Goal: Task Accomplishment & Management: Use online tool/utility

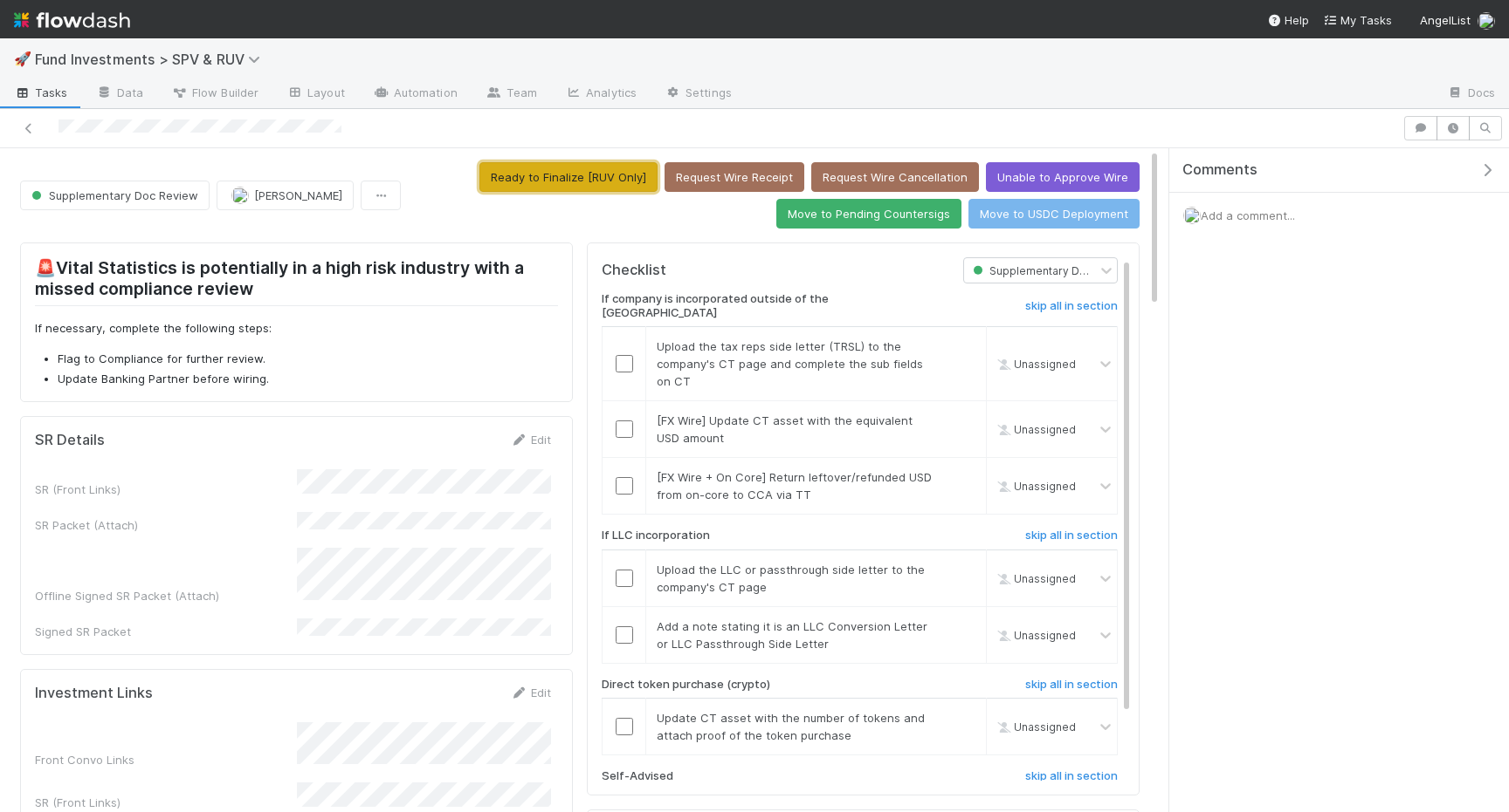
click at [526, 188] on button "Ready to Finalize [RUV Only]" at bounding box center [568, 177] width 178 height 30
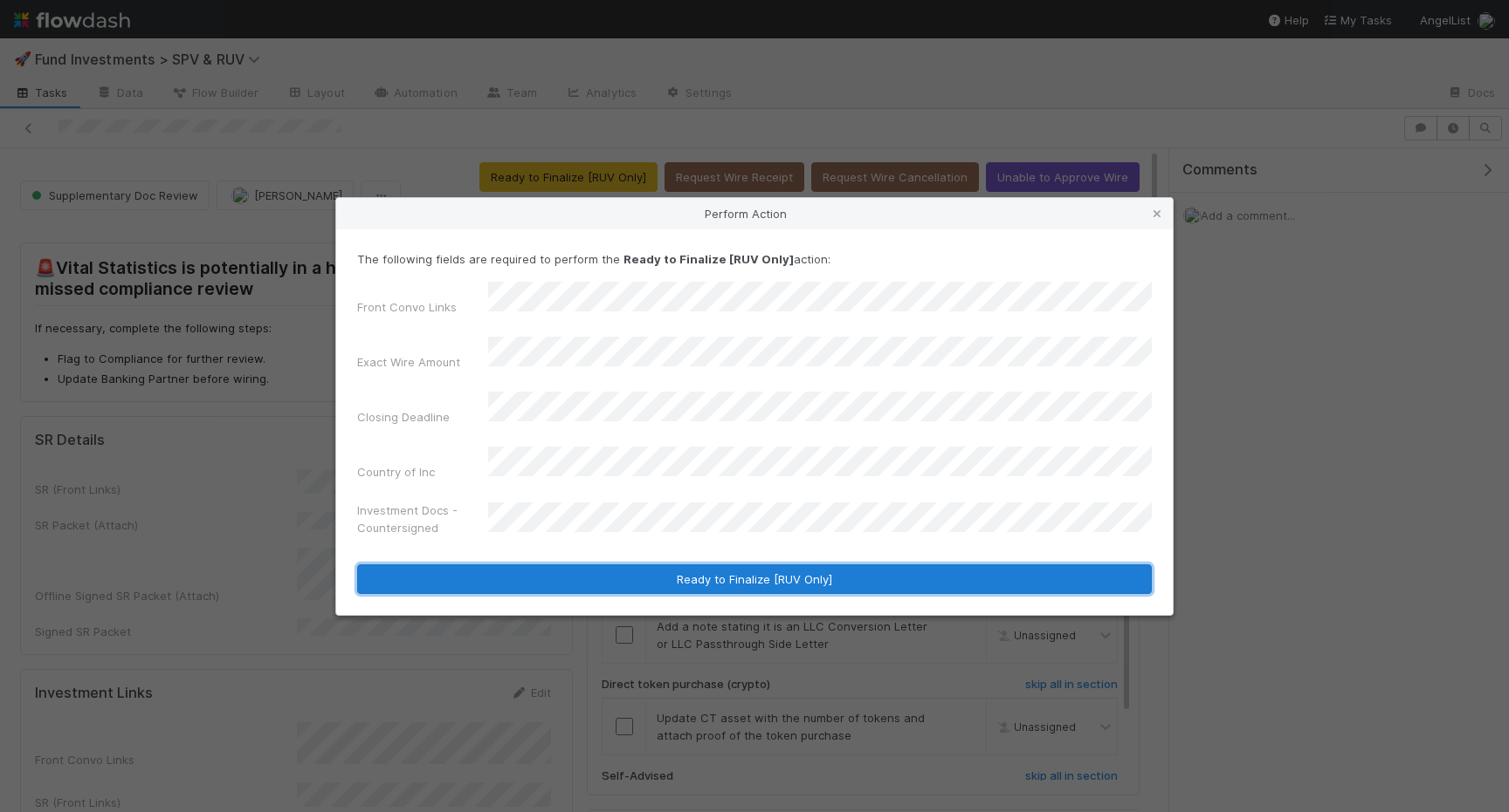
click at [594, 565] on button "Ready to Finalize [RUV Only]" at bounding box center [754, 580] width 794 height 30
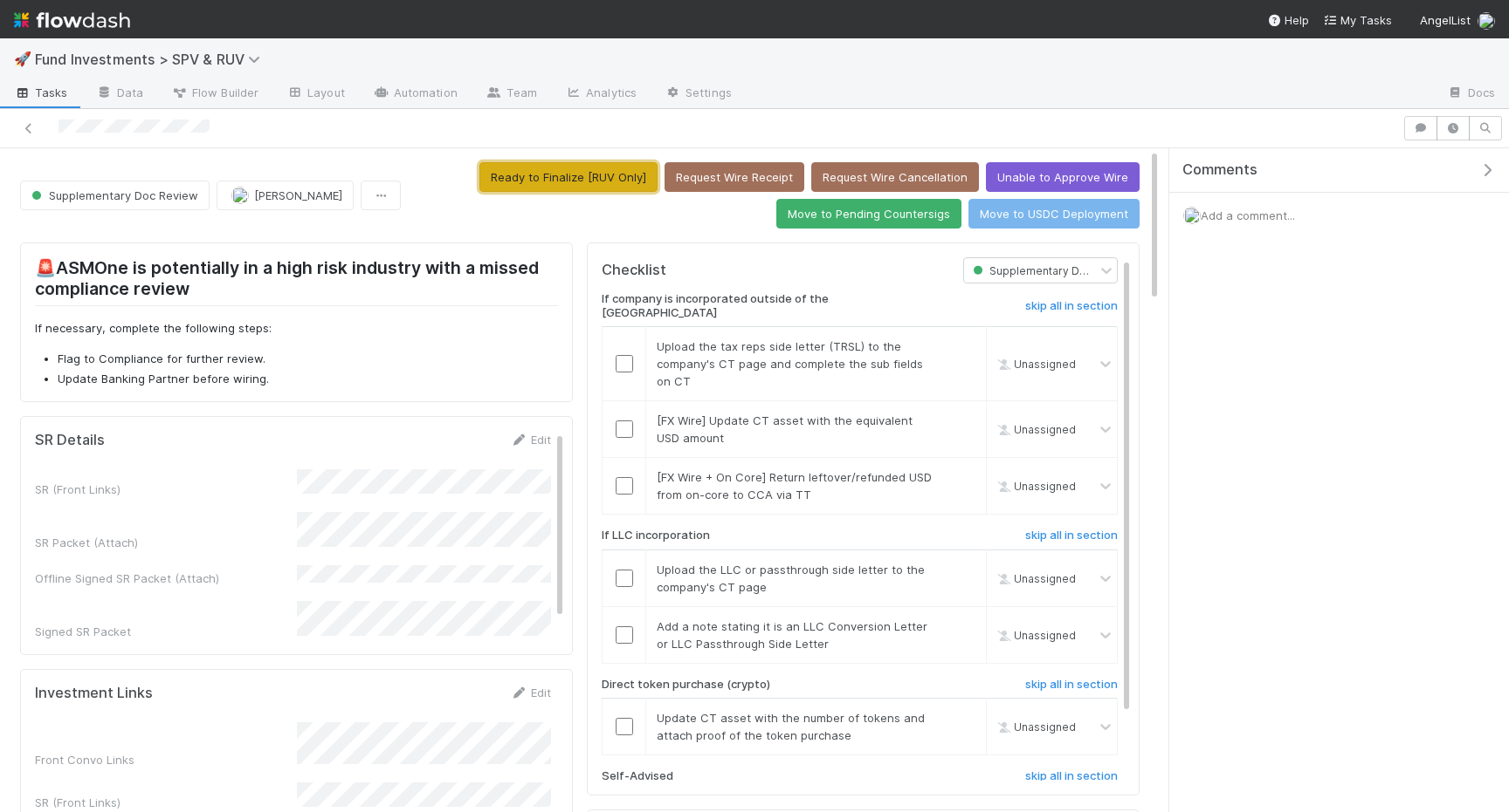
click at [565, 175] on button "Ready to Finalize [RUV Only]" at bounding box center [568, 177] width 178 height 30
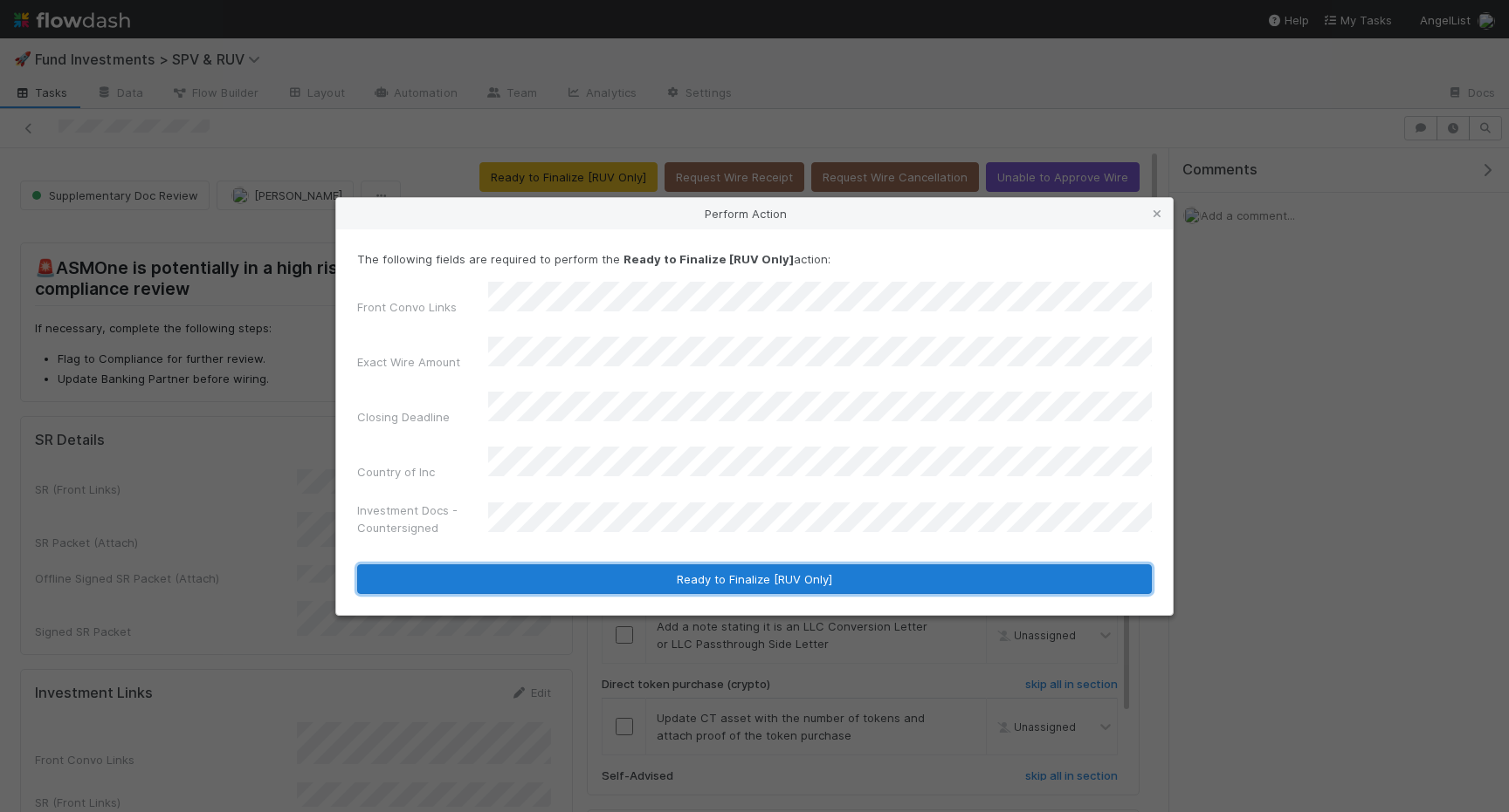
click at [545, 565] on button "Ready to Finalize [RUV Only]" at bounding box center [754, 580] width 794 height 30
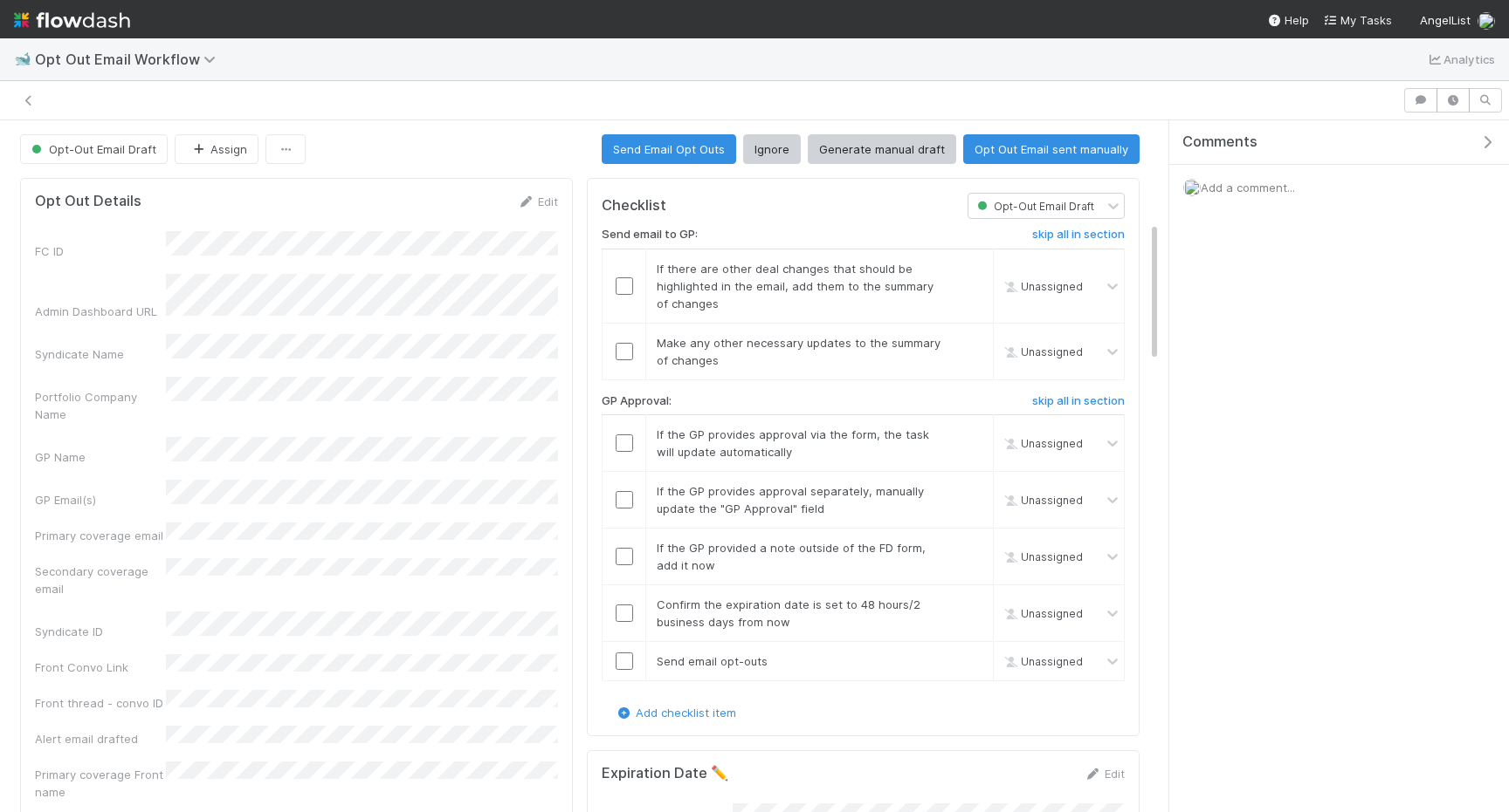
scroll to position [500, 0]
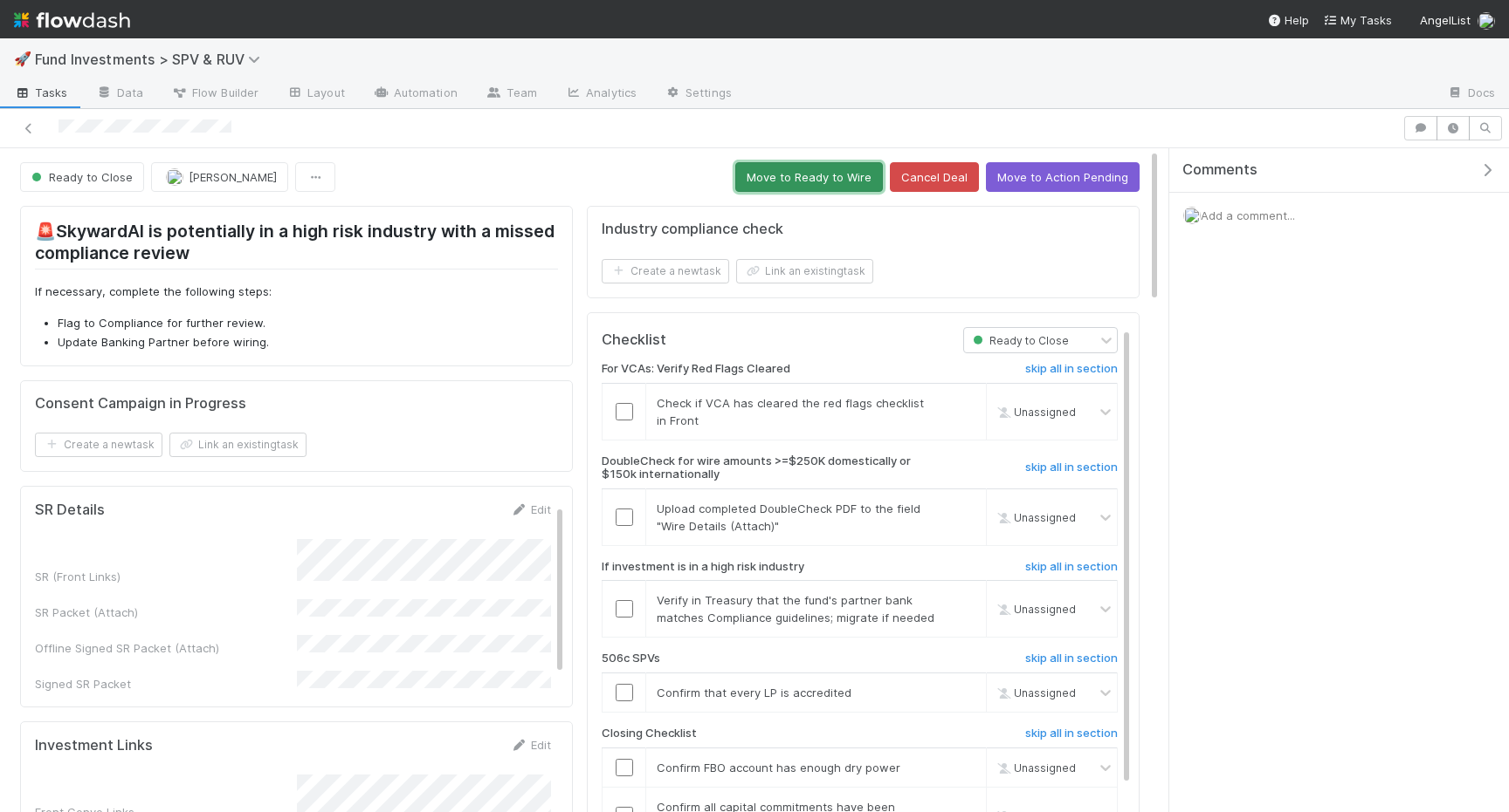
click at [787, 185] on button "Move to Ready to Wire" at bounding box center [809, 177] width 148 height 30
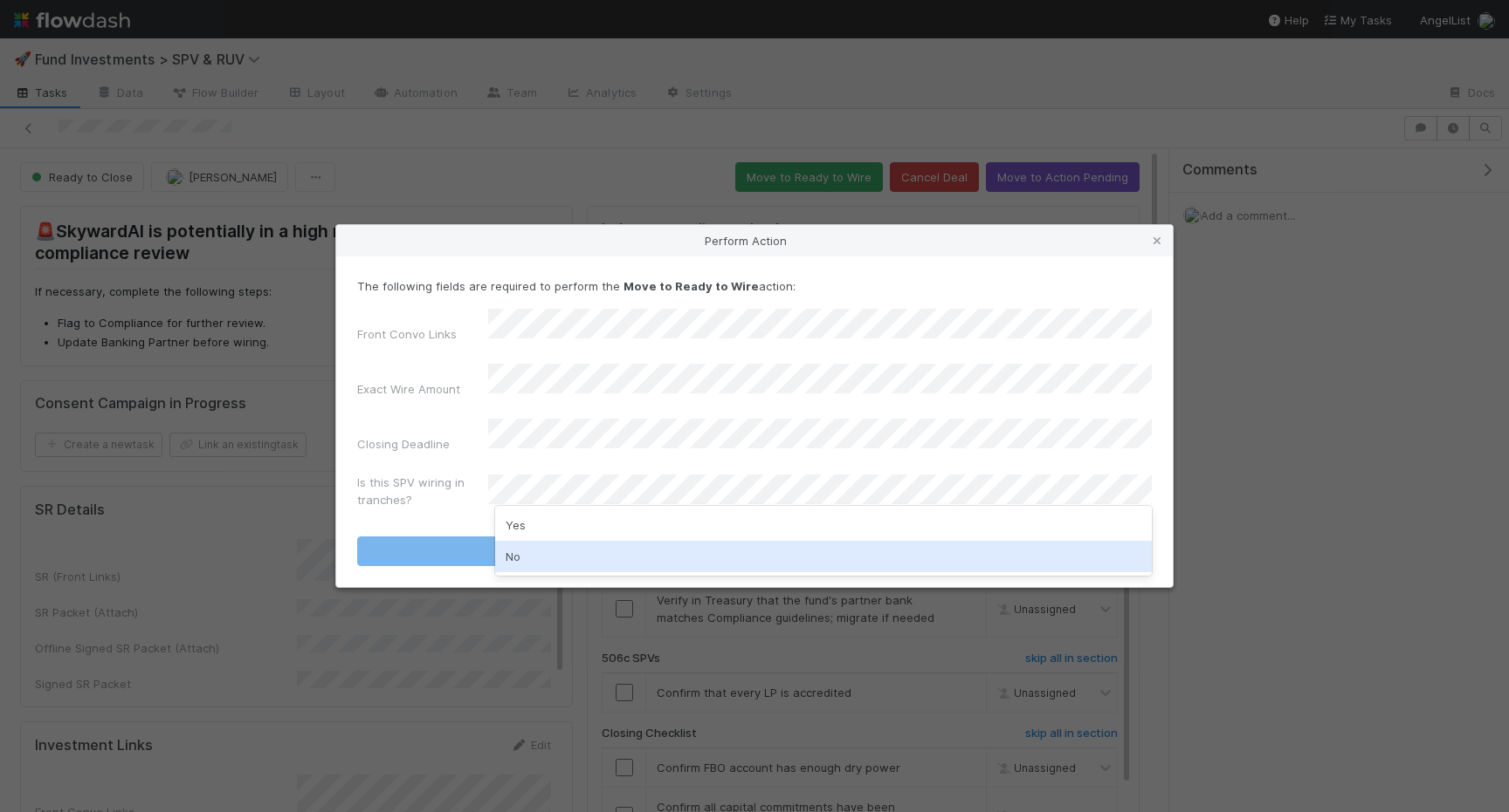
click at [531, 549] on div "No" at bounding box center [823, 557] width 656 height 31
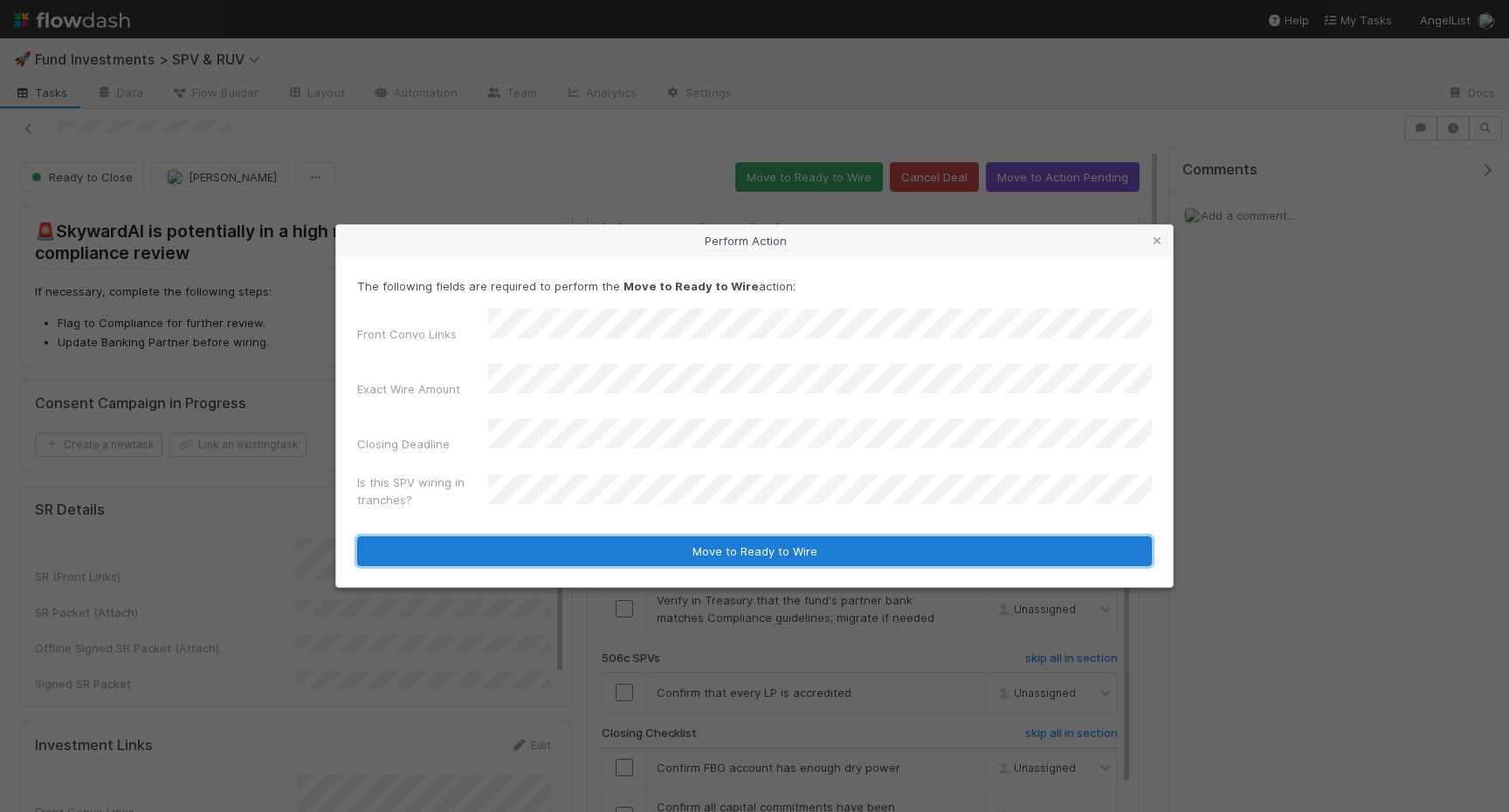
click at [522, 542] on button "Move to Ready to Wire" at bounding box center [754, 551] width 794 height 30
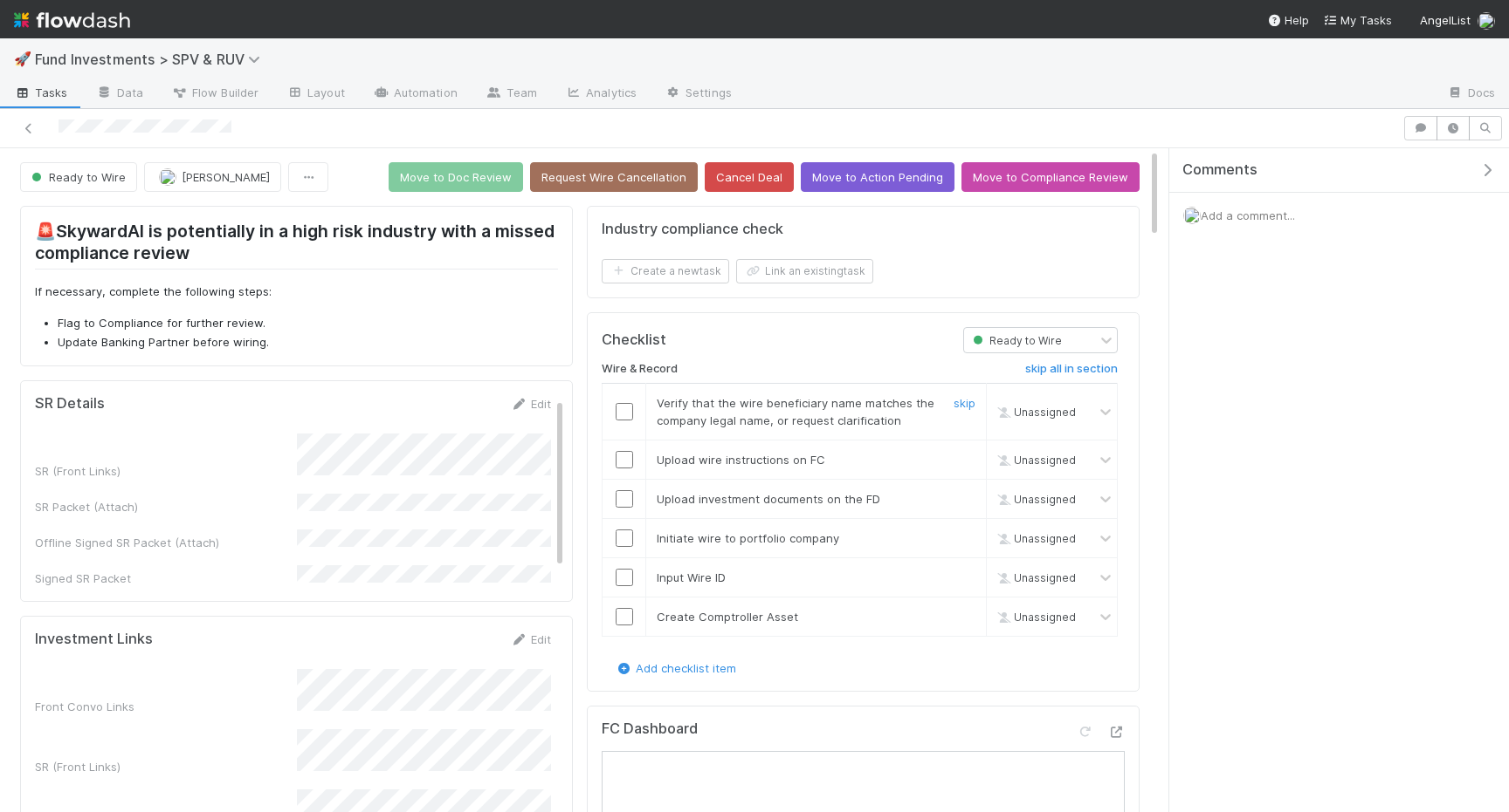
click at [627, 413] on input "checkbox" at bounding box center [624, 411] width 17 height 17
click at [627, 457] on input "checkbox" at bounding box center [624, 459] width 17 height 17
click at [627, 490] on input "checkbox" at bounding box center [624, 499] width 17 height 17
click at [627, 524] on td at bounding box center [625, 538] width 44 height 39
click at [627, 532] on input "checkbox" at bounding box center [624, 538] width 17 height 17
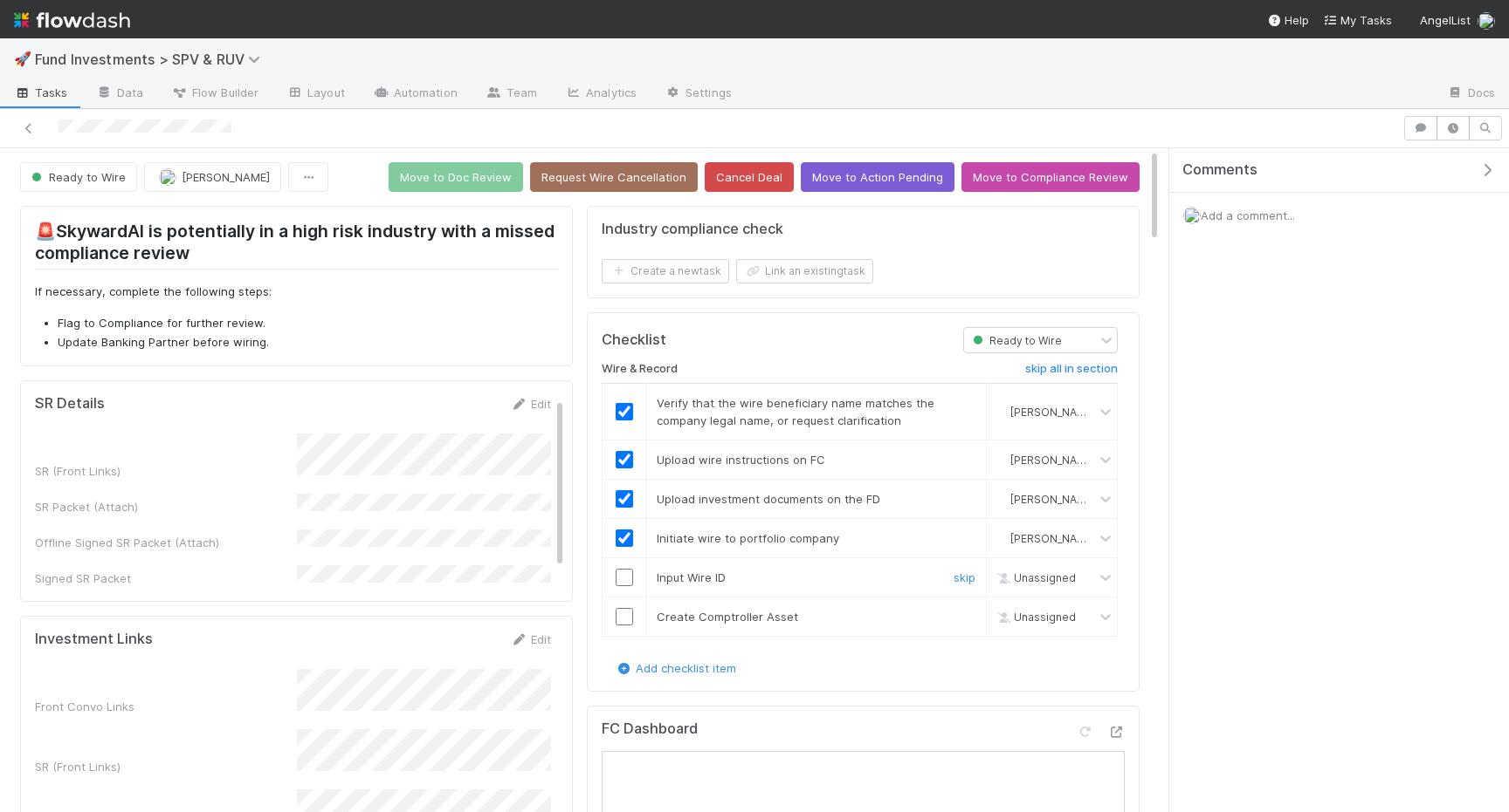
click at [629, 576] on input "checkbox" at bounding box center [624, 577] width 17 height 17
click at [627, 608] on input "checkbox" at bounding box center [624, 616] width 17 height 17
click at [627, 580] on input "checkbox" at bounding box center [624, 577] width 17 height 17
click at [491, 189] on button "Move to Doc Review" at bounding box center [455, 177] width 134 height 30
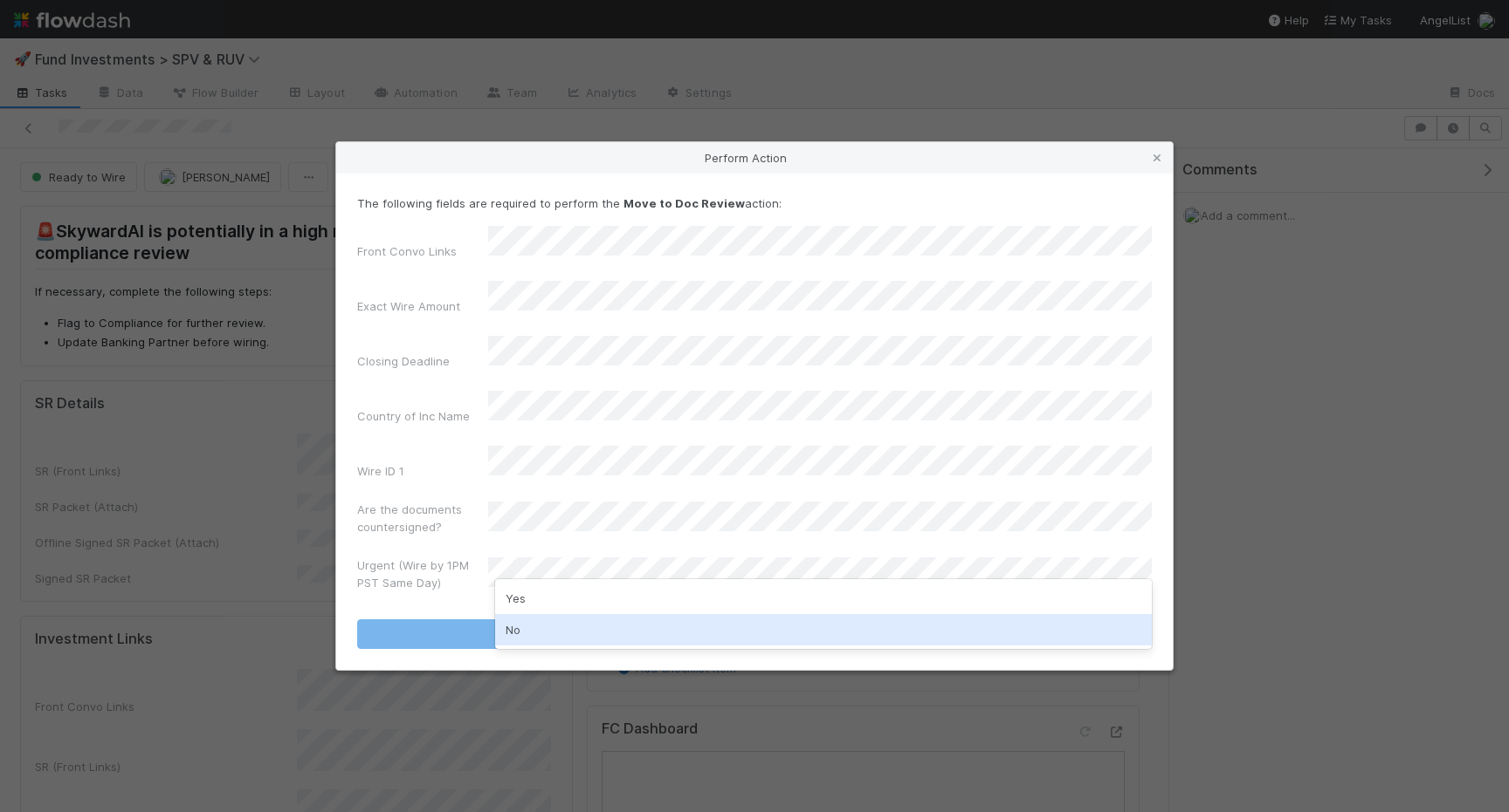
click at [512, 627] on div "No" at bounding box center [823, 630] width 656 height 31
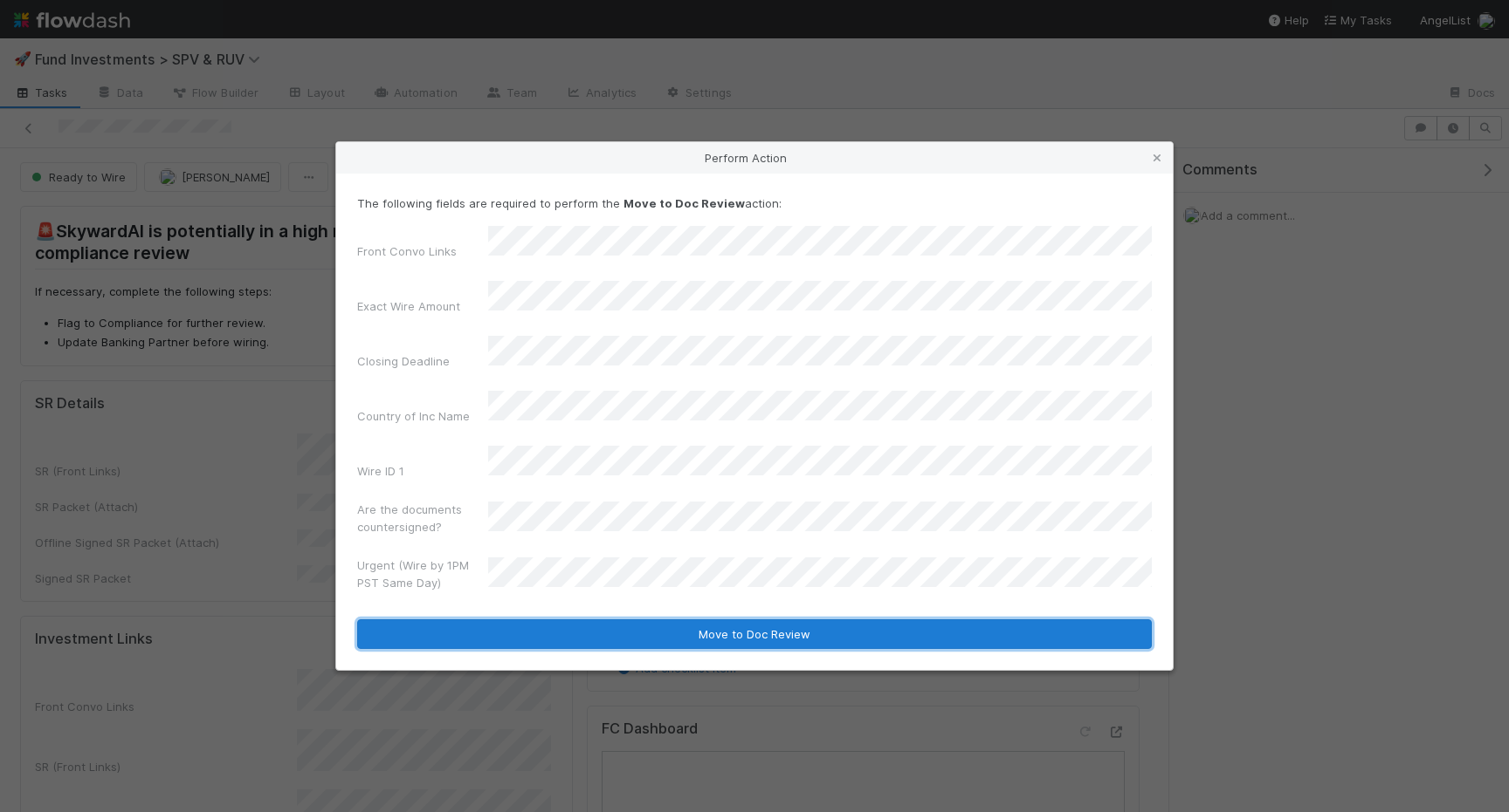
click at [524, 620] on button "Move to Doc Review" at bounding box center [754, 634] width 794 height 30
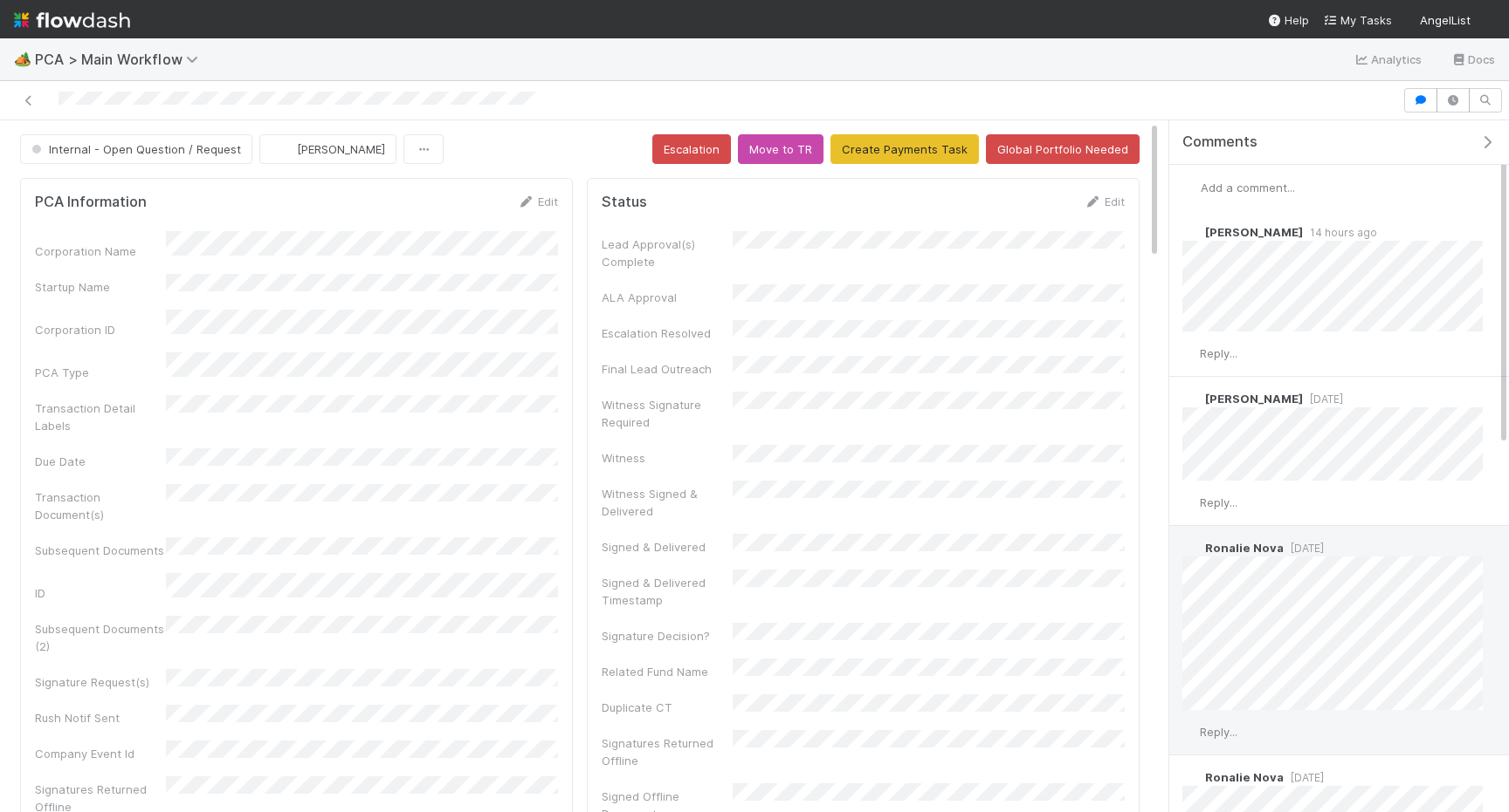
scroll to position [779, 0]
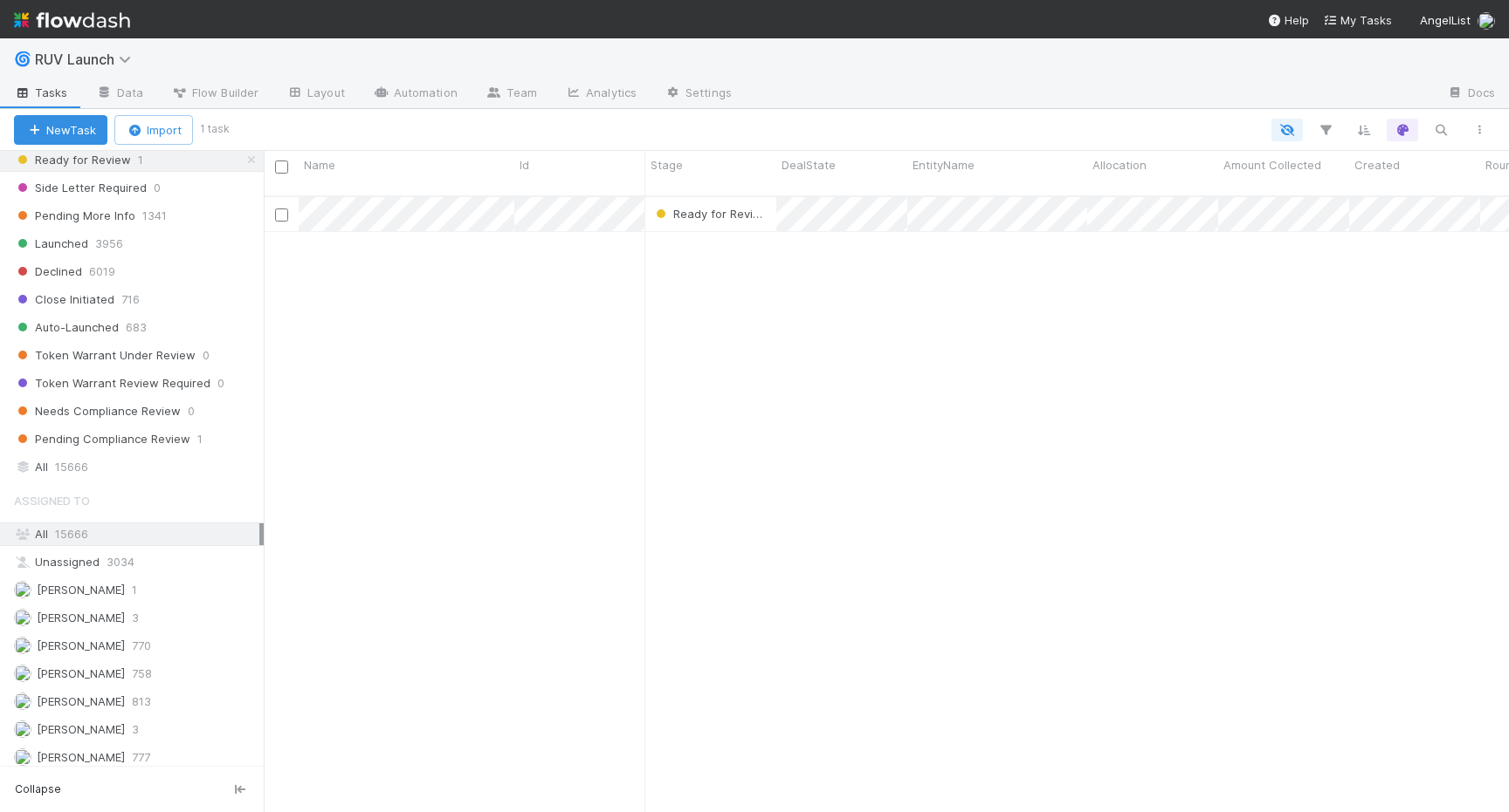
scroll to position [540, 0]
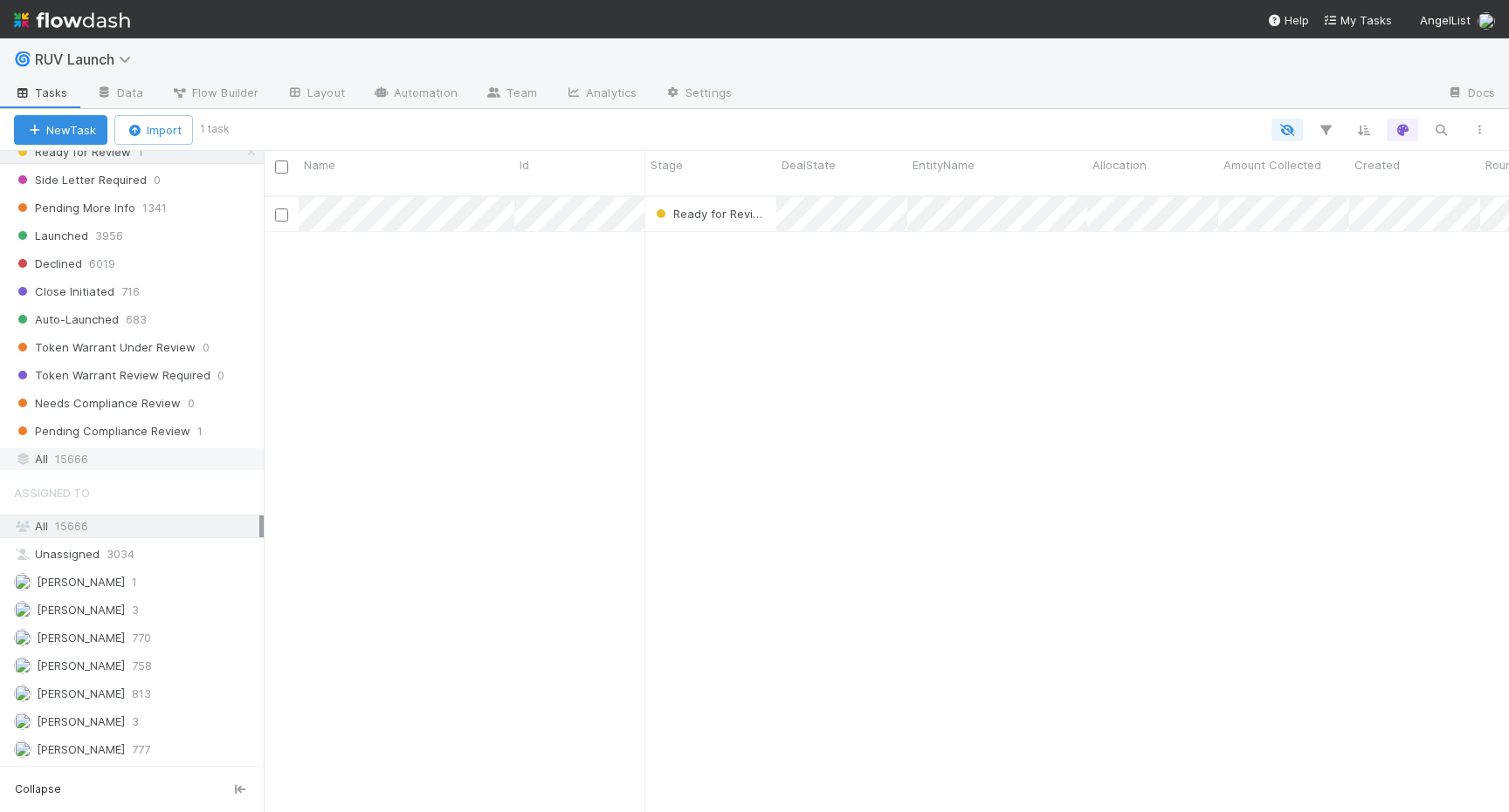
click at [59, 467] on span "15666" at bounding box center [71, 459] width 33 height 22
click at [1441, 126] on icon "button" at bounding box center [1440, 129] width 17 height 15
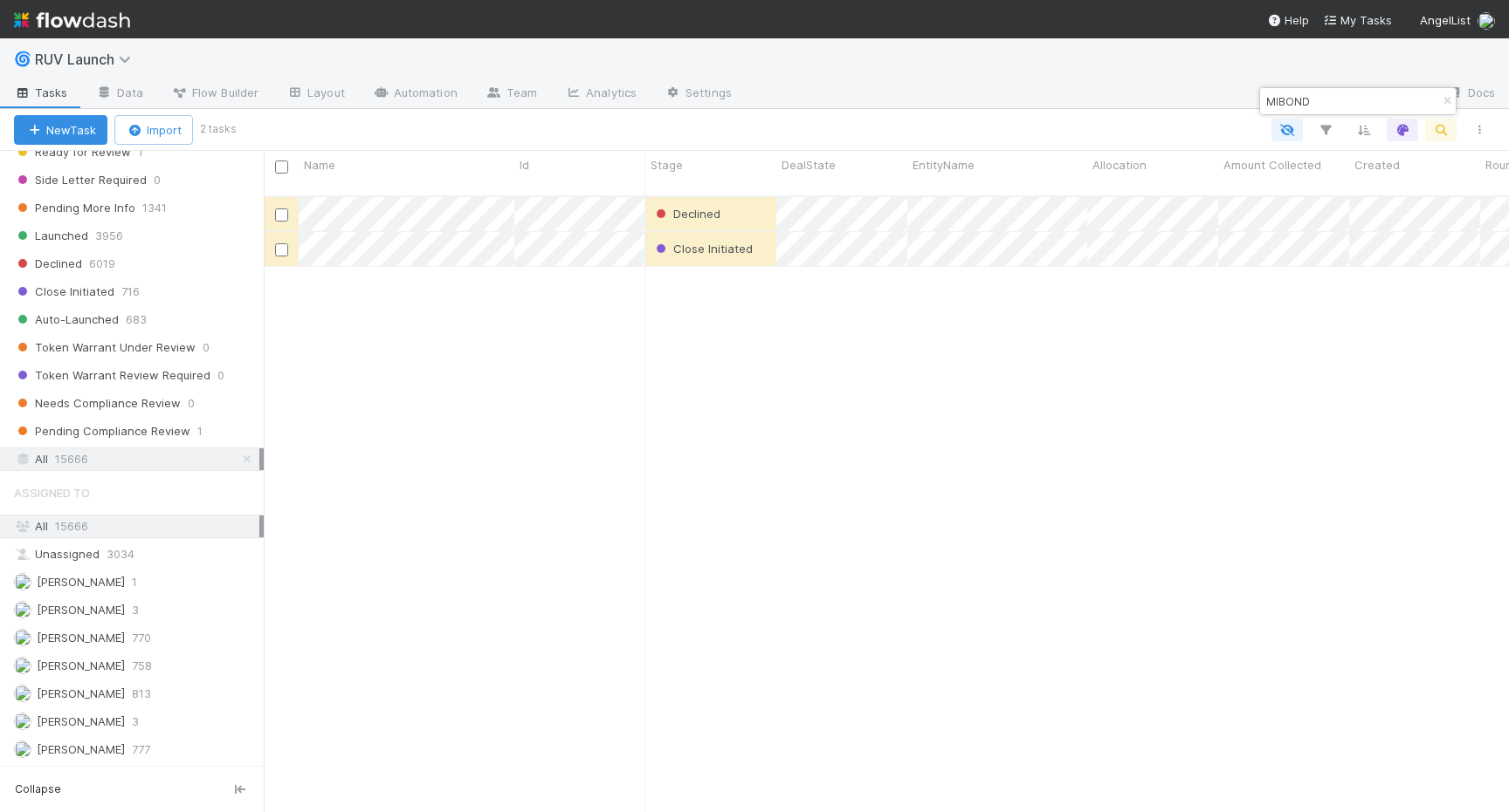
scroll to position [630, 1245]
type input "MIBOND"
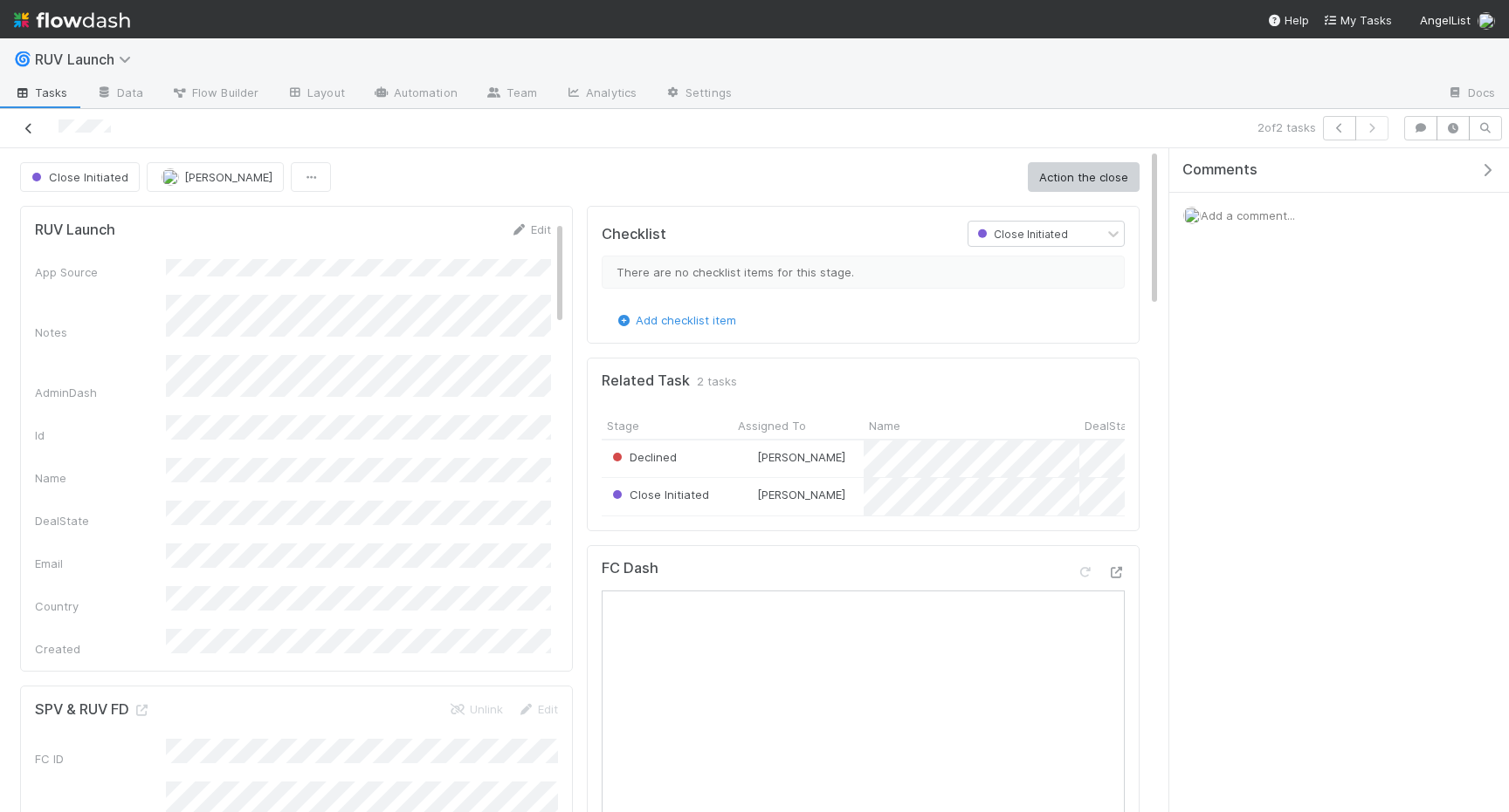
click at [33, 132] on icon at bounding box center [28, 128] width 17 height 11
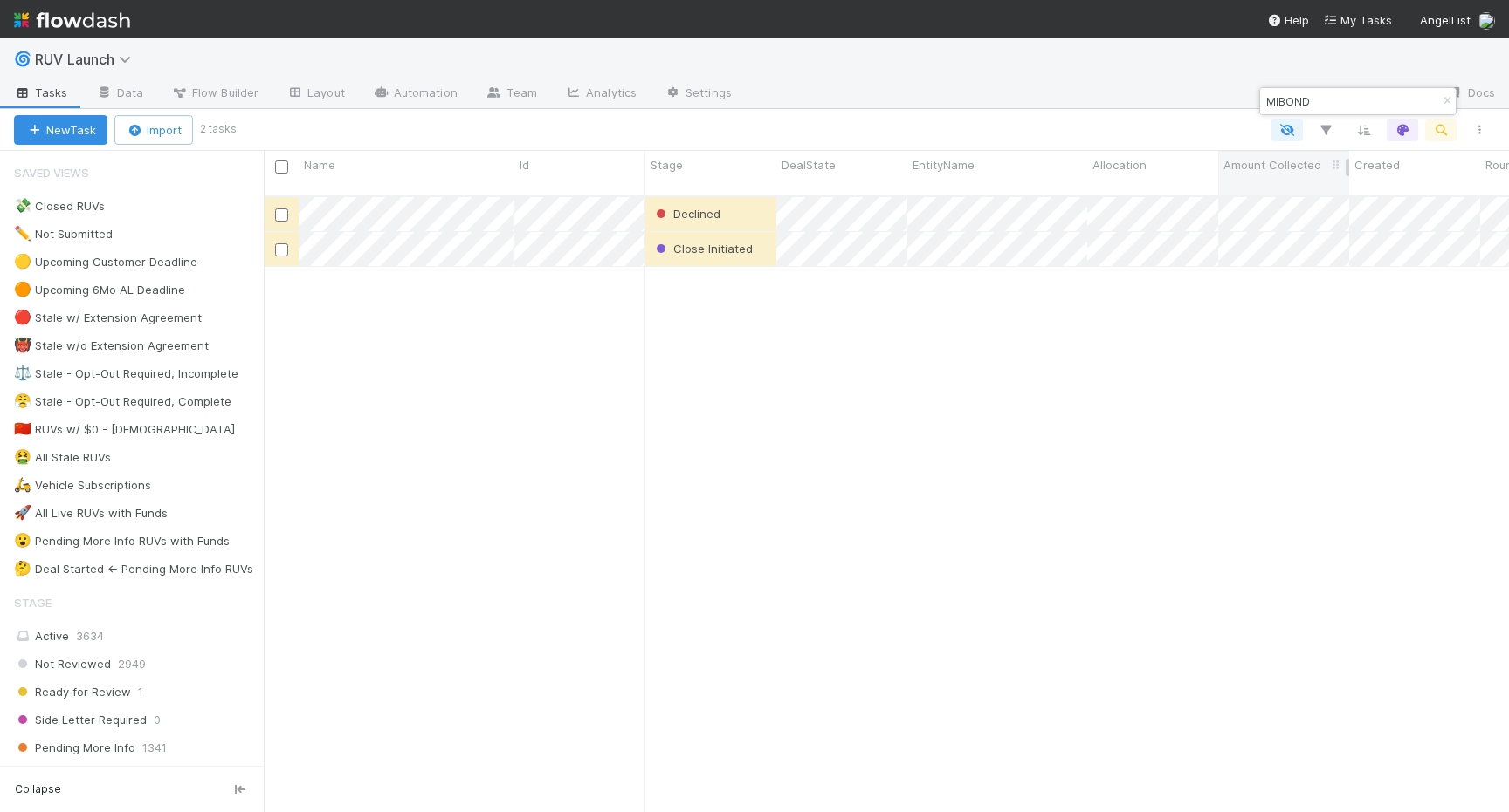
scroll to position [630, 1245]
click at [1301, 103] on input "MIBOND" at bounding box center [1350, 101] width 175 height 21
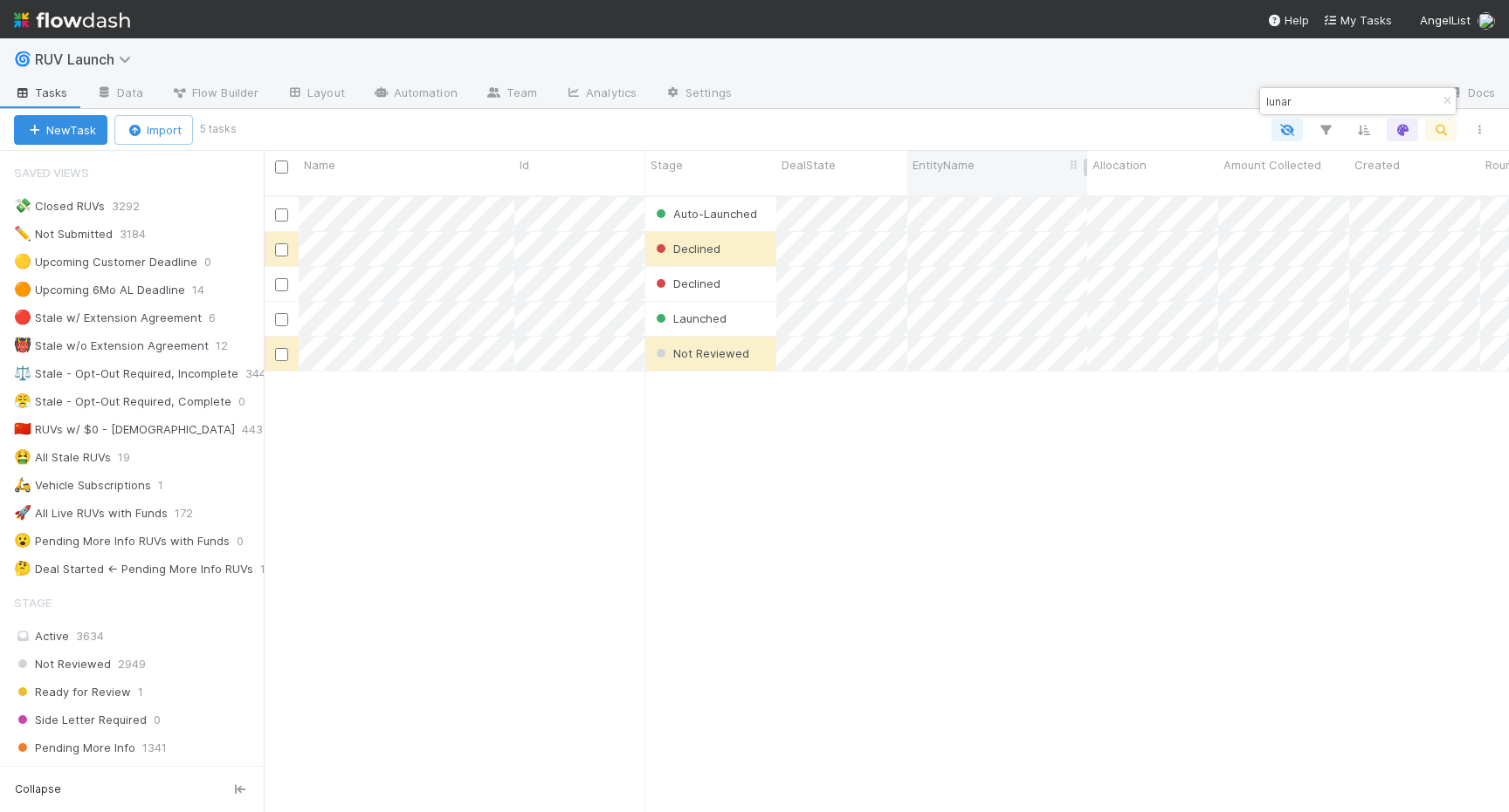
type input "lunar"
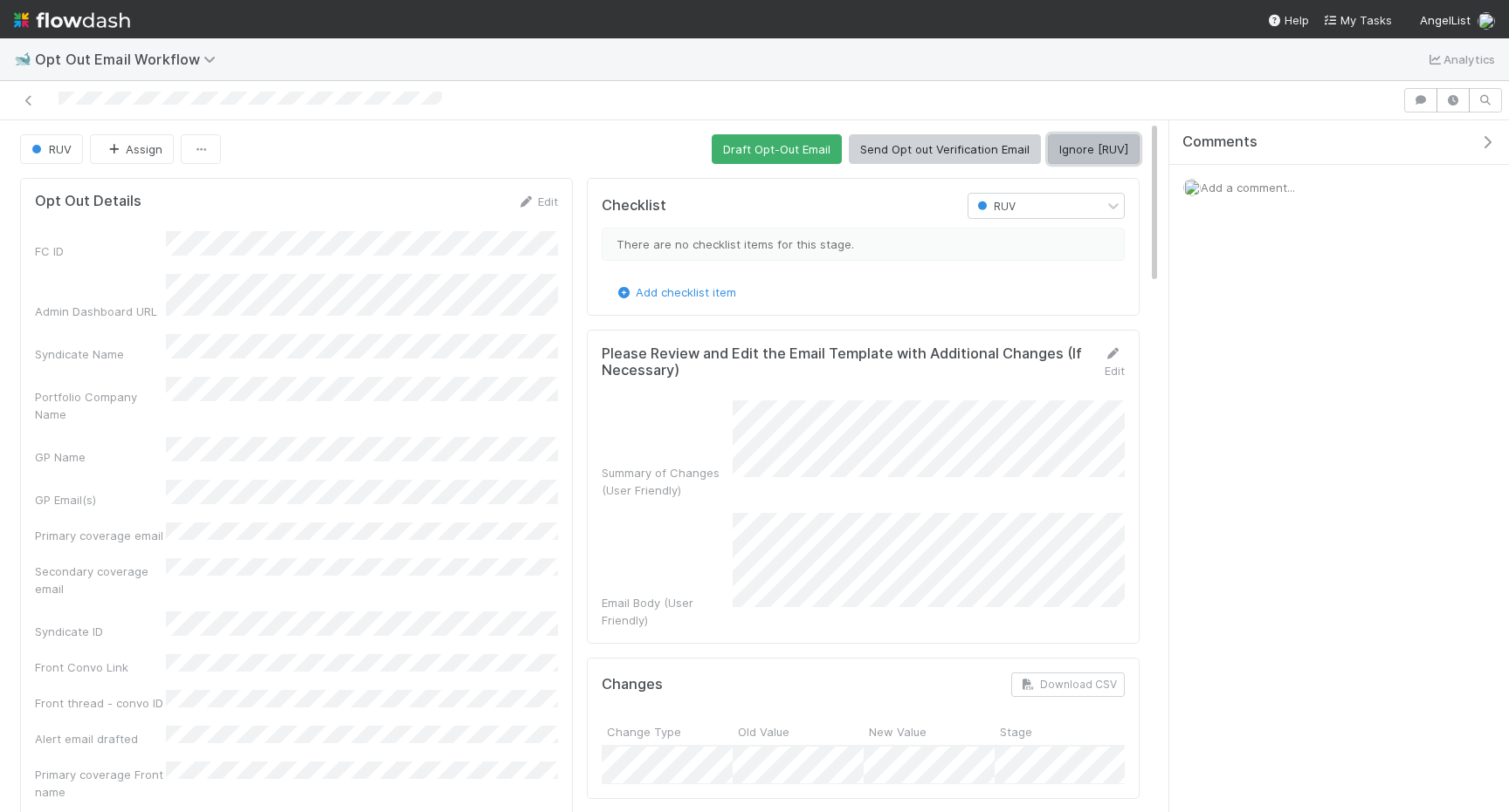
click at [1102, 155] on button "Ignore [RUV]" at bounding box center [1093, 149] width 92 height 30
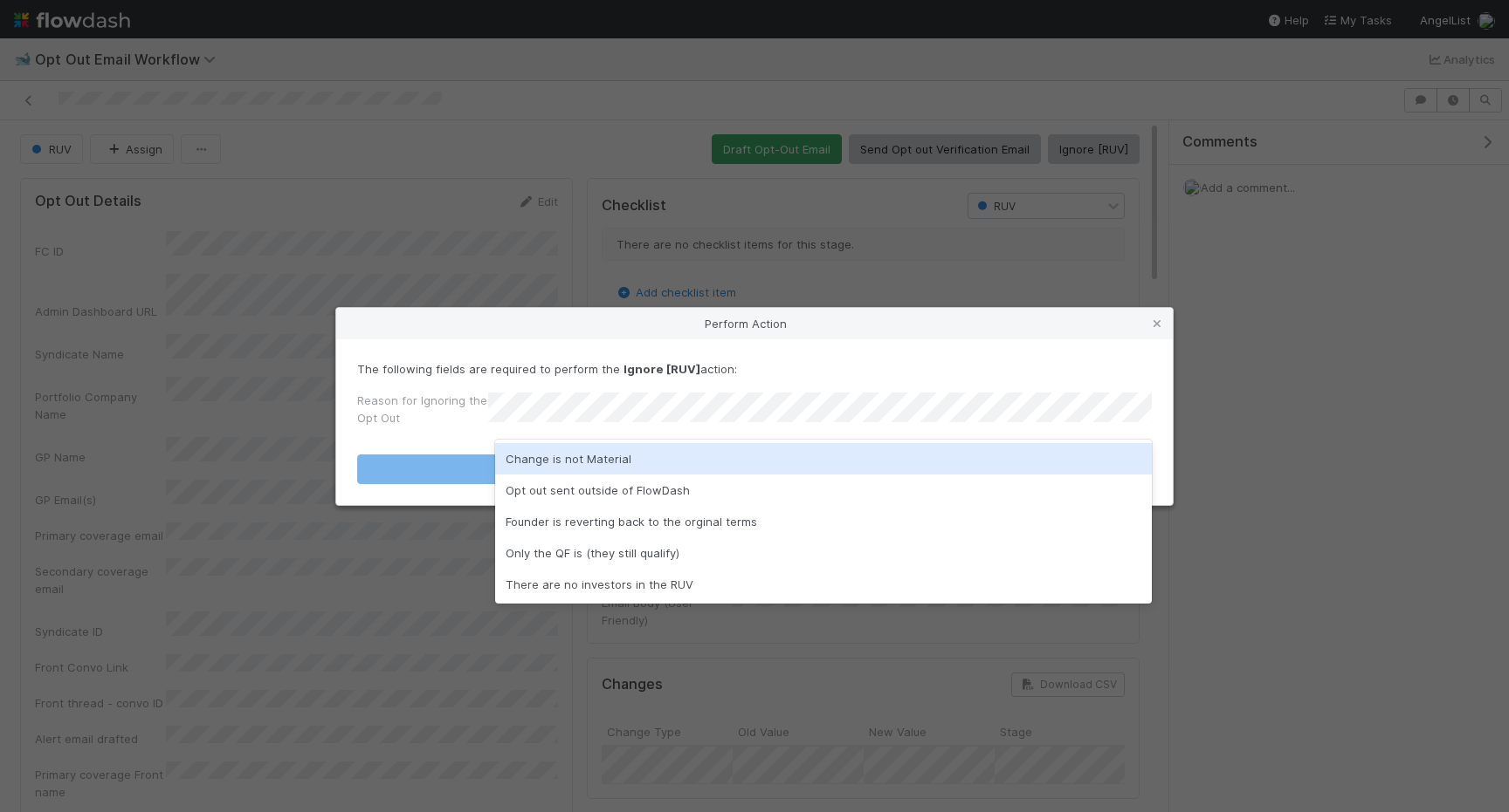
click at [749, 445] on div "Change is not Material" at bounding box center [823, 458] width 656 height 31
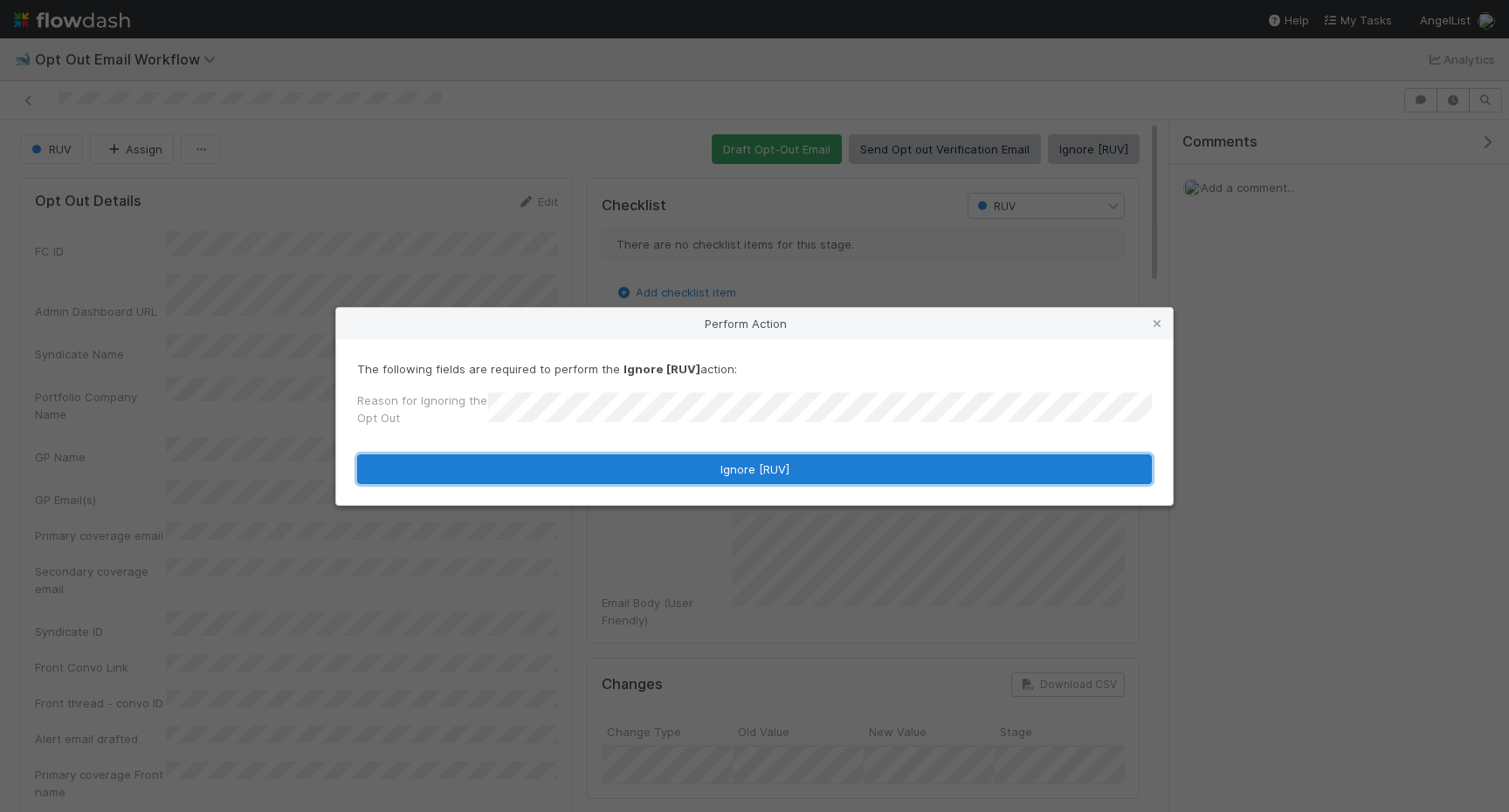
click at [746, 469] on button "Ignore [RUV]" at bounding box center [754, 469] width 794 height 30
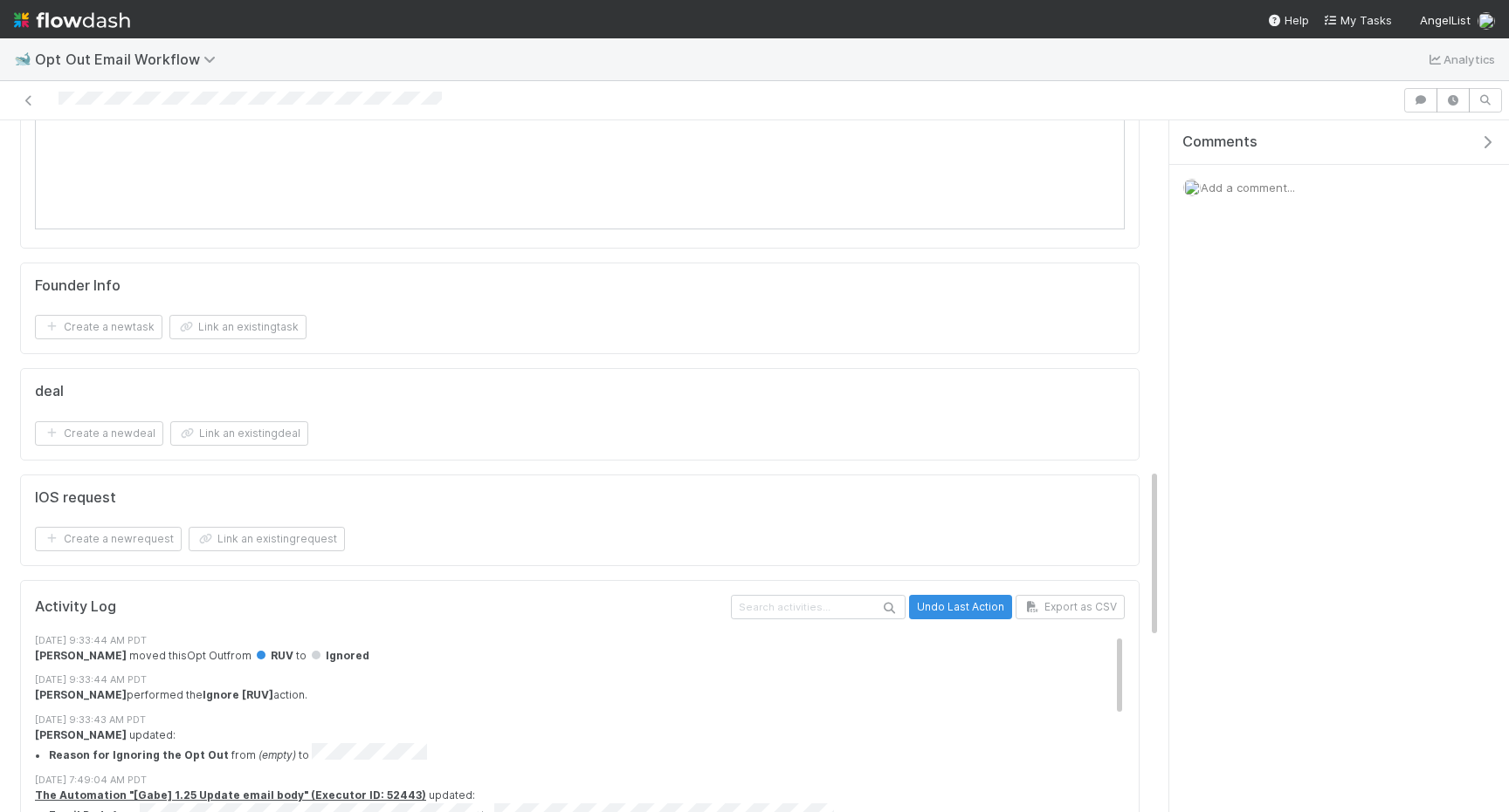
scroll to position [2130, 0]
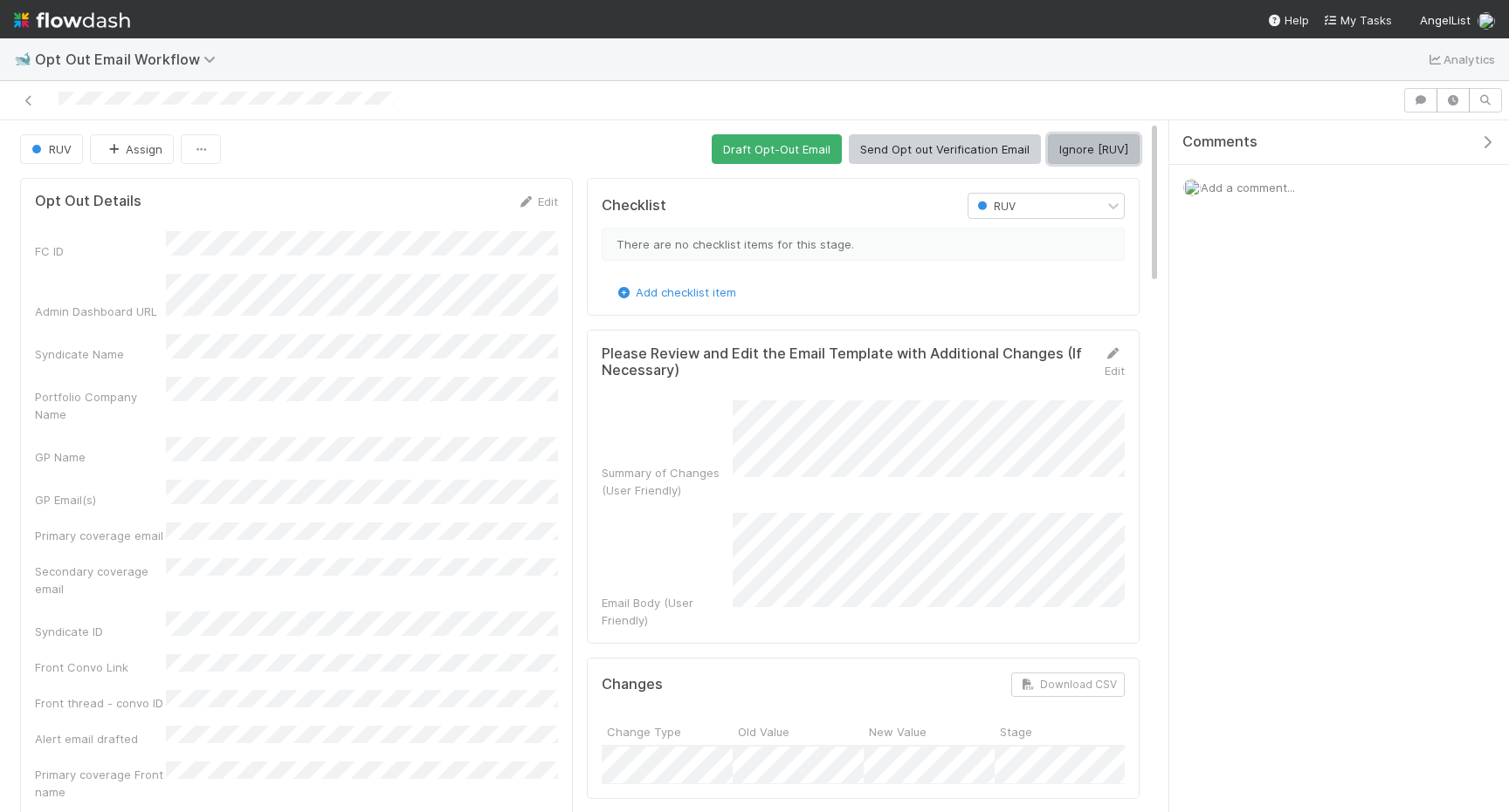
click at [1072, 162] on button "Ignore [RUV]" at bounding box center [1093, 149] width 92 height 30
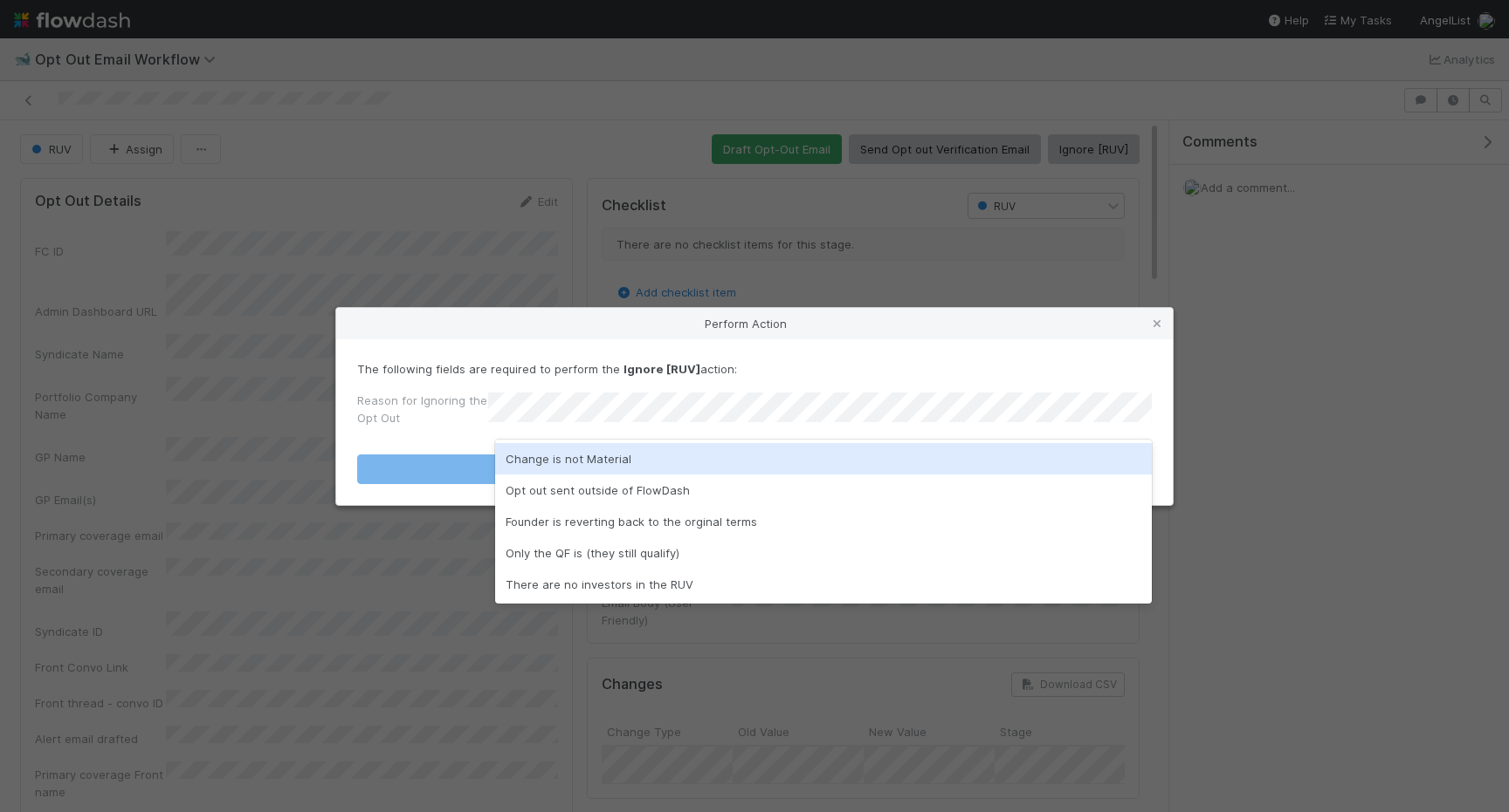
click at [653, 451] on div "Change is not Material" at bounding box center [823, 458] width 656 height 31
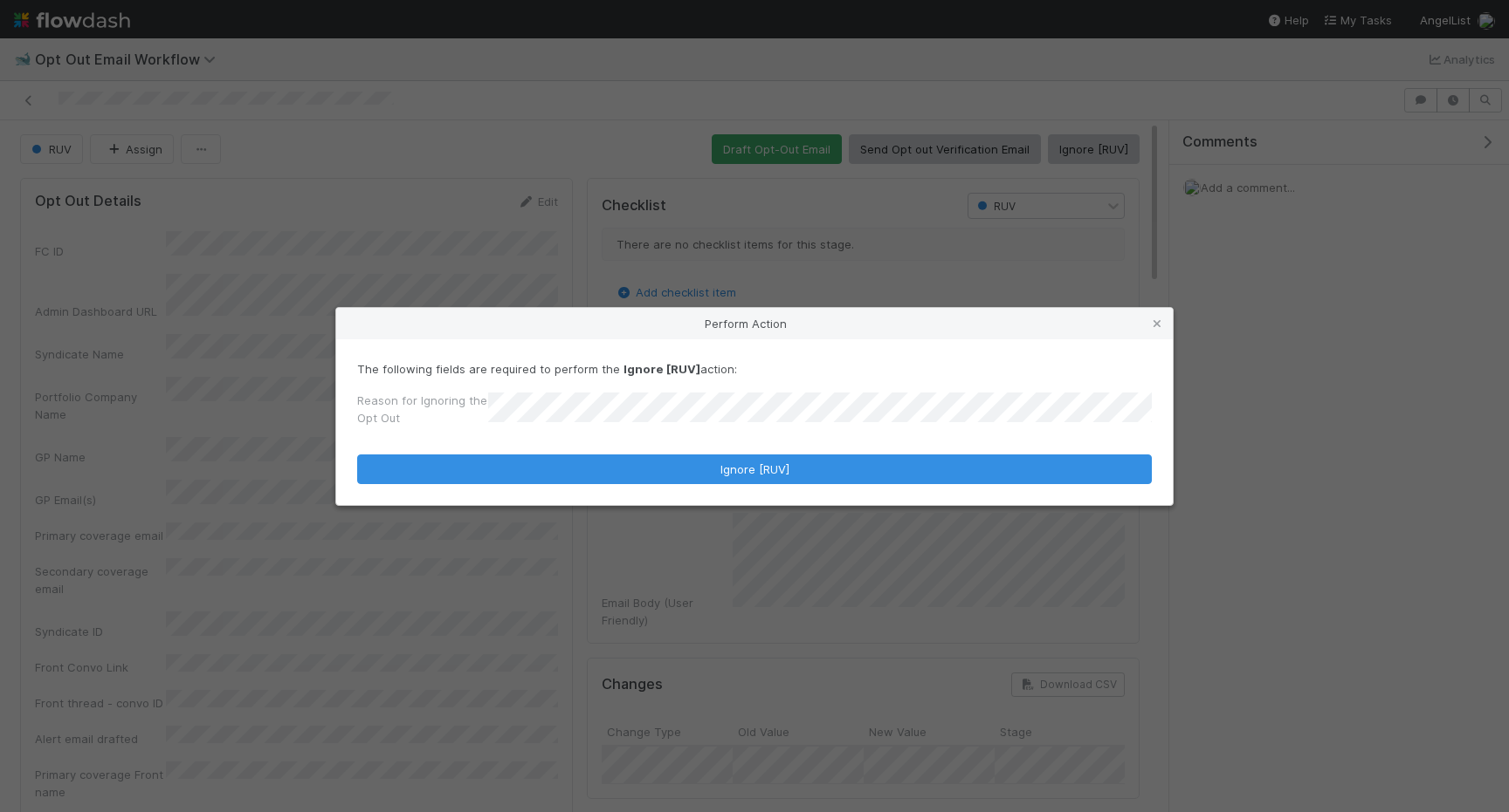
click at [653, 451] on form "The following fields are required to perform the Ignore [RUV] action: Reason fo…" at bounding box center [754, 422] width 794 height 124
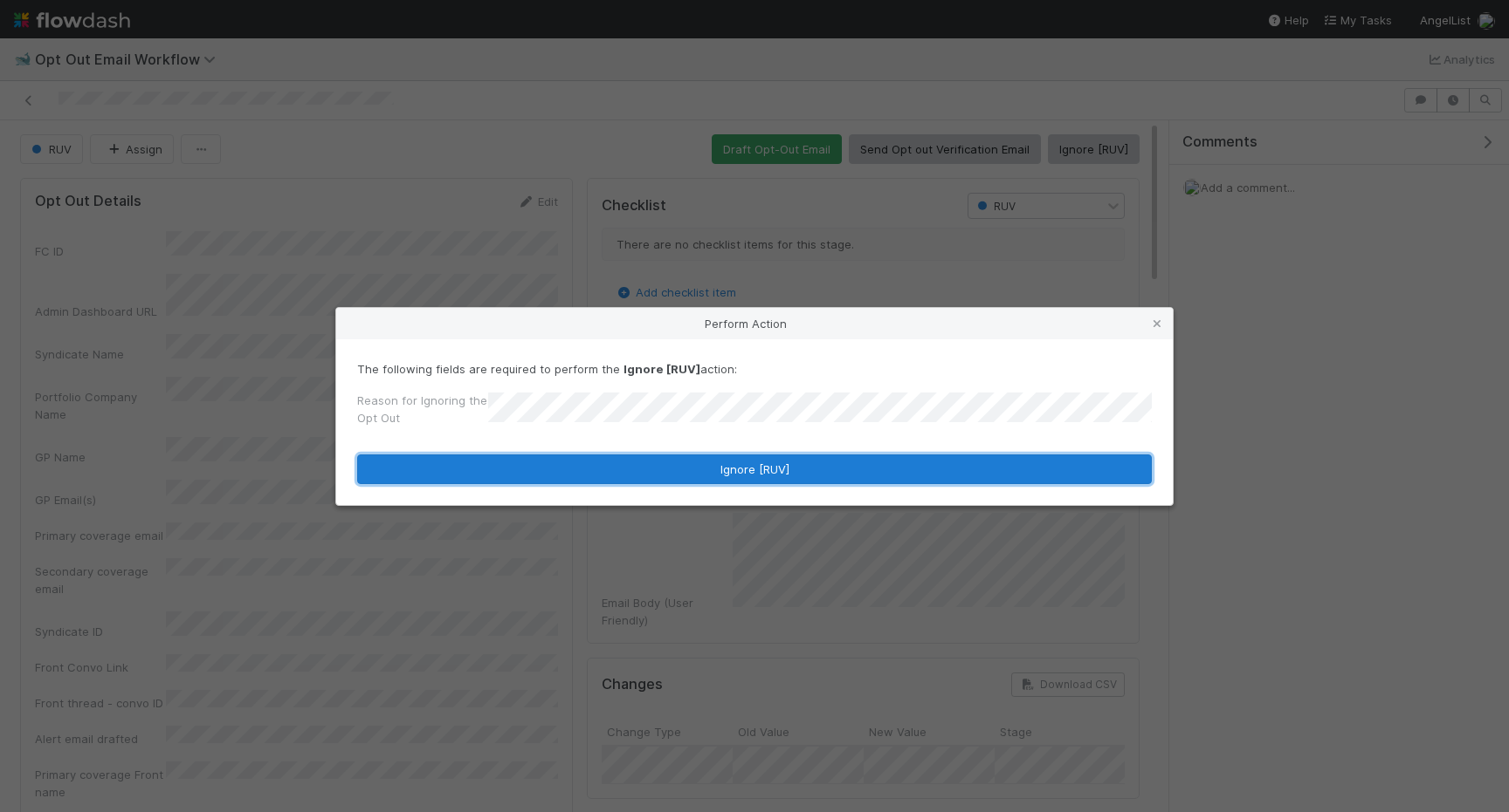
click at [653, 461] on button "Ignore [RUV]" at bounding box center [754, 469] width 794 height 30
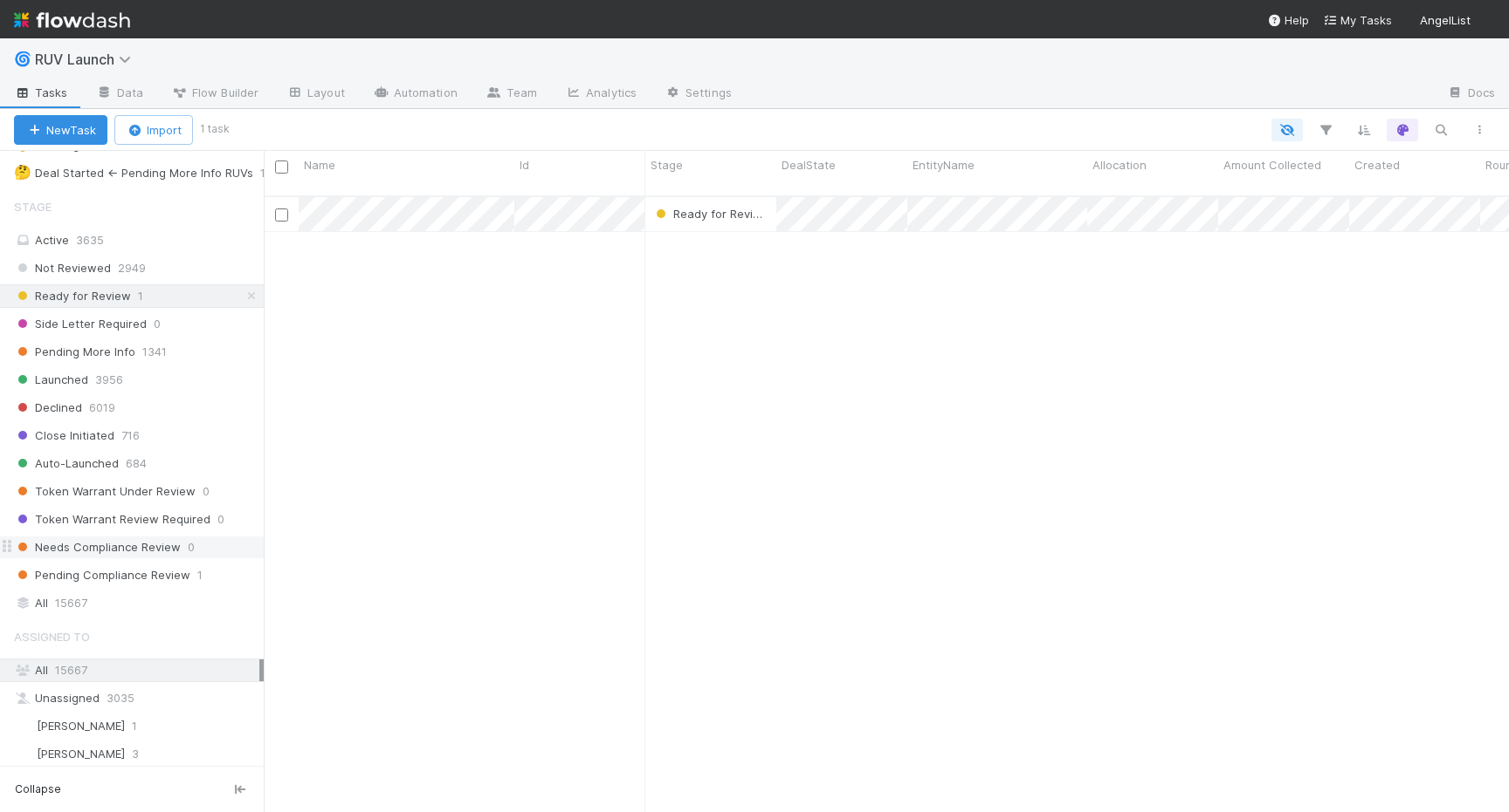
scroll to position [402, 0]
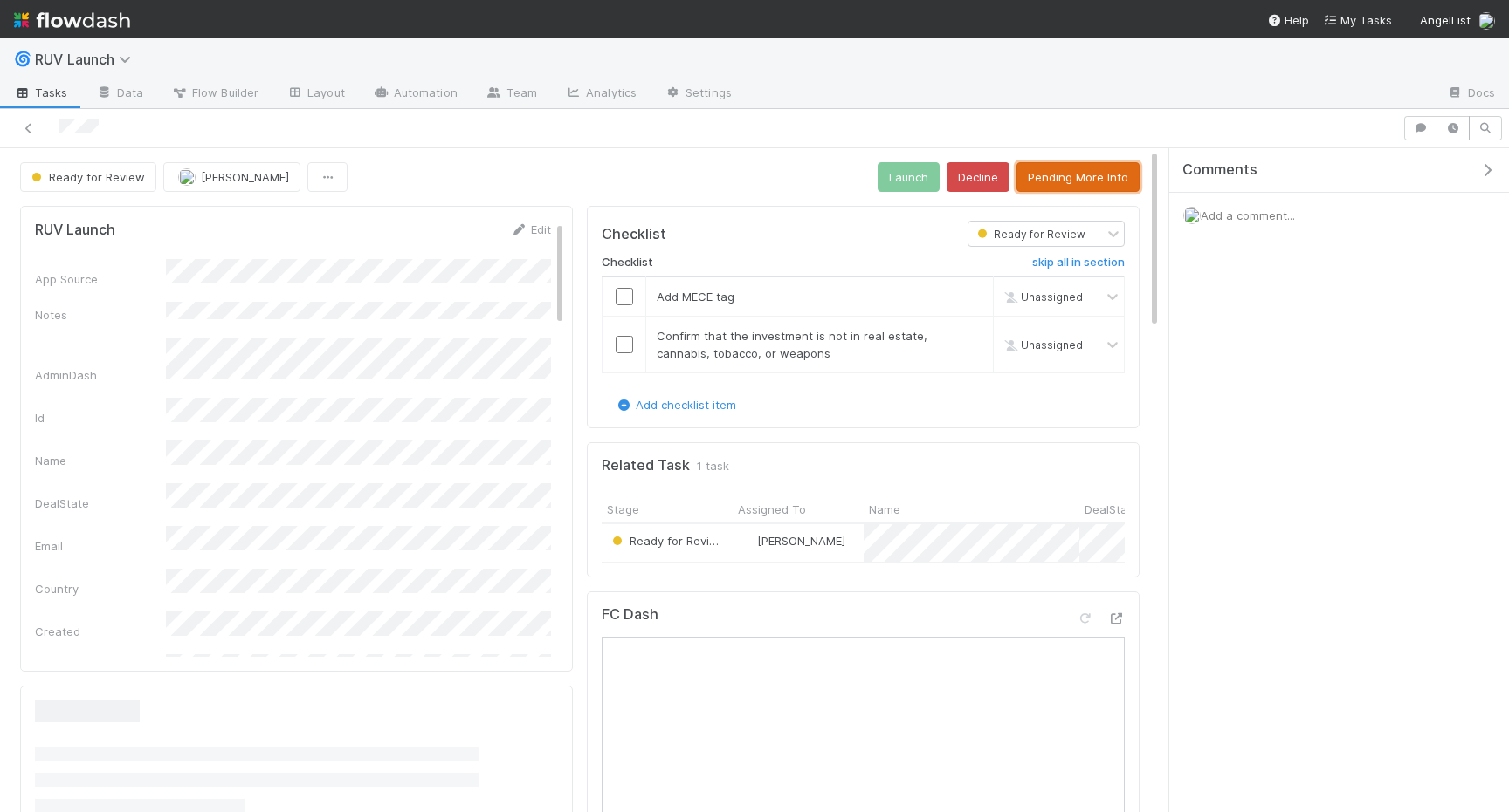
click at [1090, 176] on button "Pending More Info" at bounding box center [1078, 177] width 123 height 30
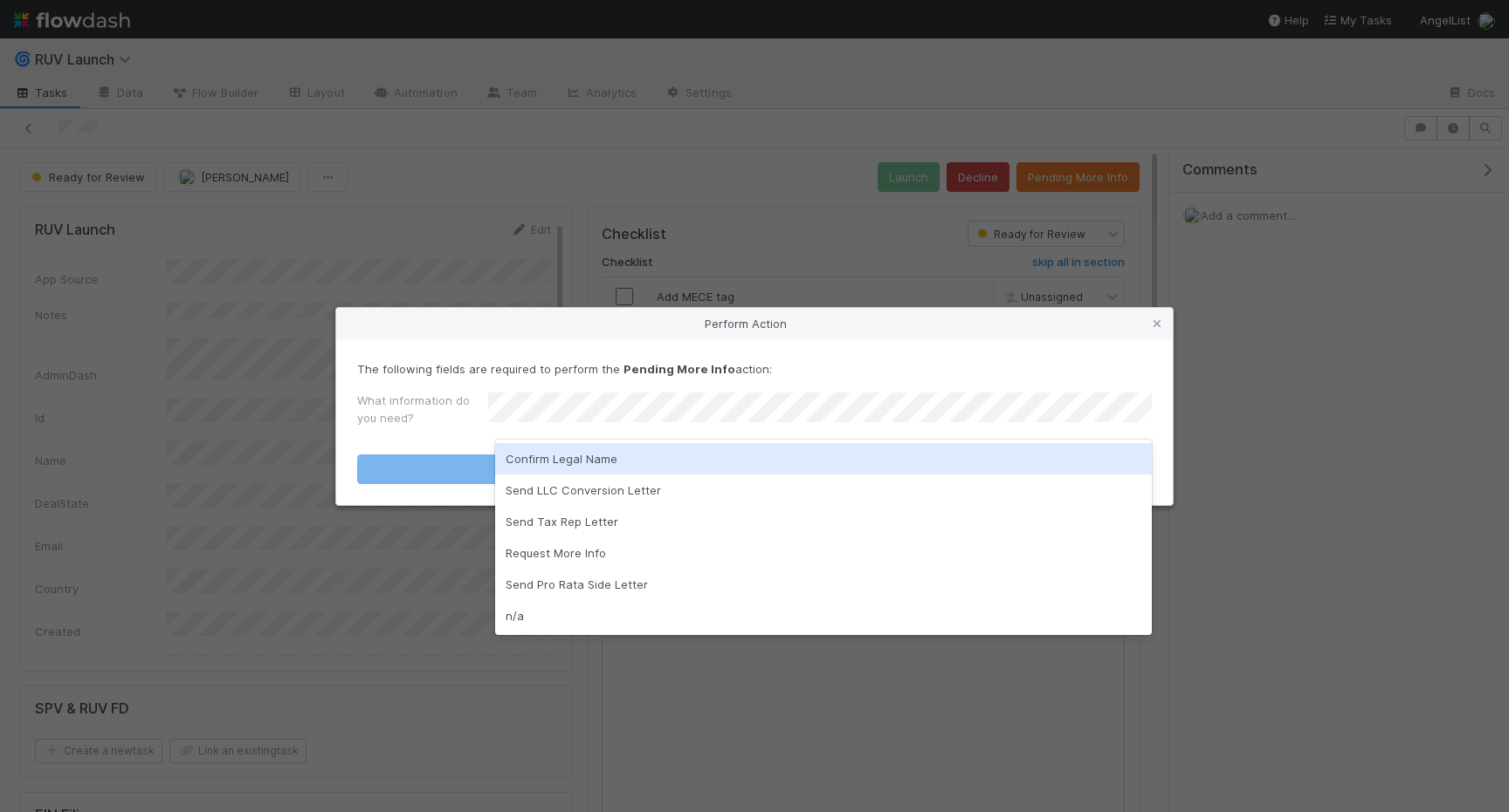
click at [565, 467] on div "Confirm Legal Name" at bounding box center [823, 458] width 656 height 31
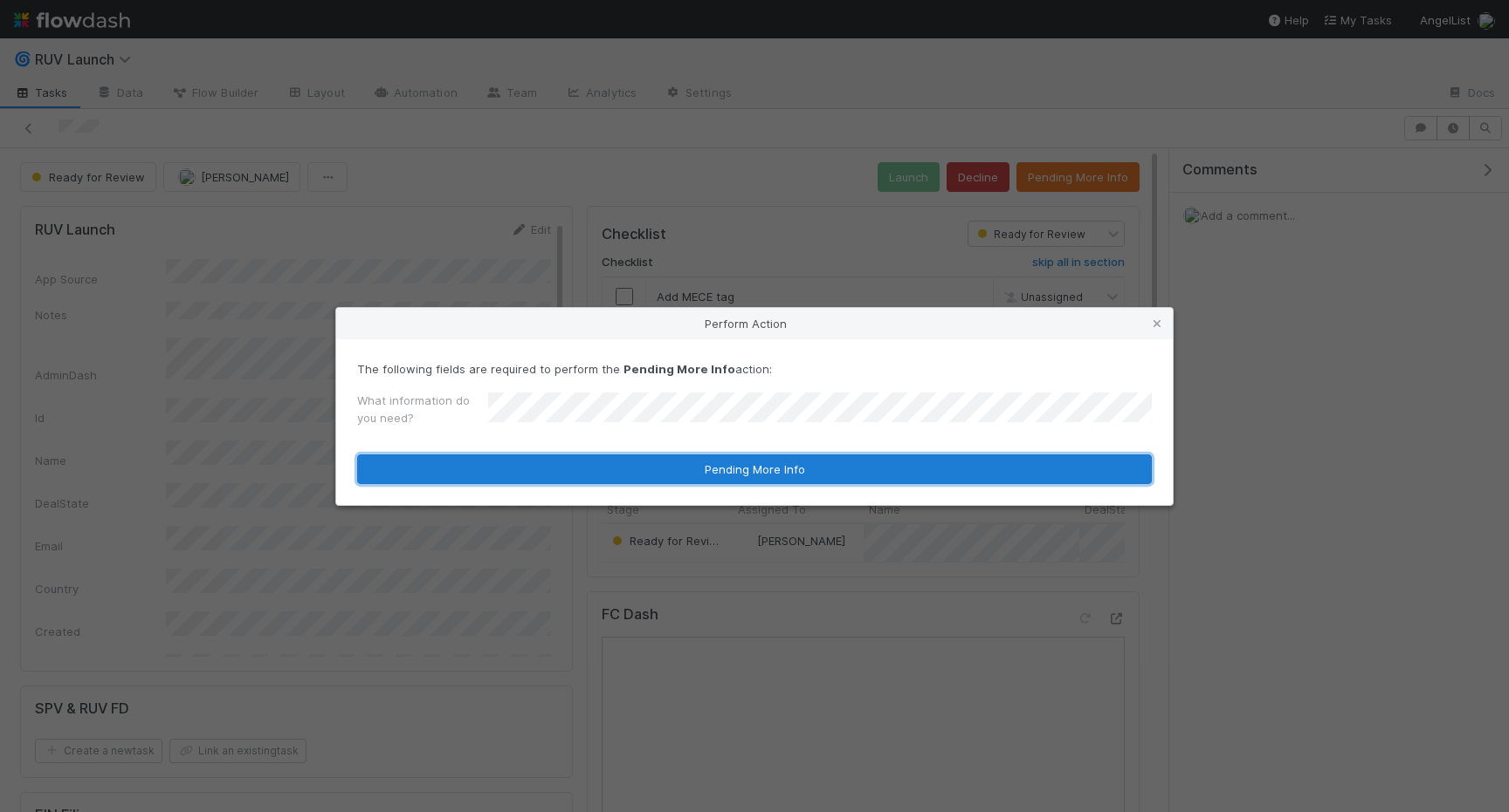
click at [565, 467] on button "Pending More Info" at bounding box center [754, 469] width 794 height 30
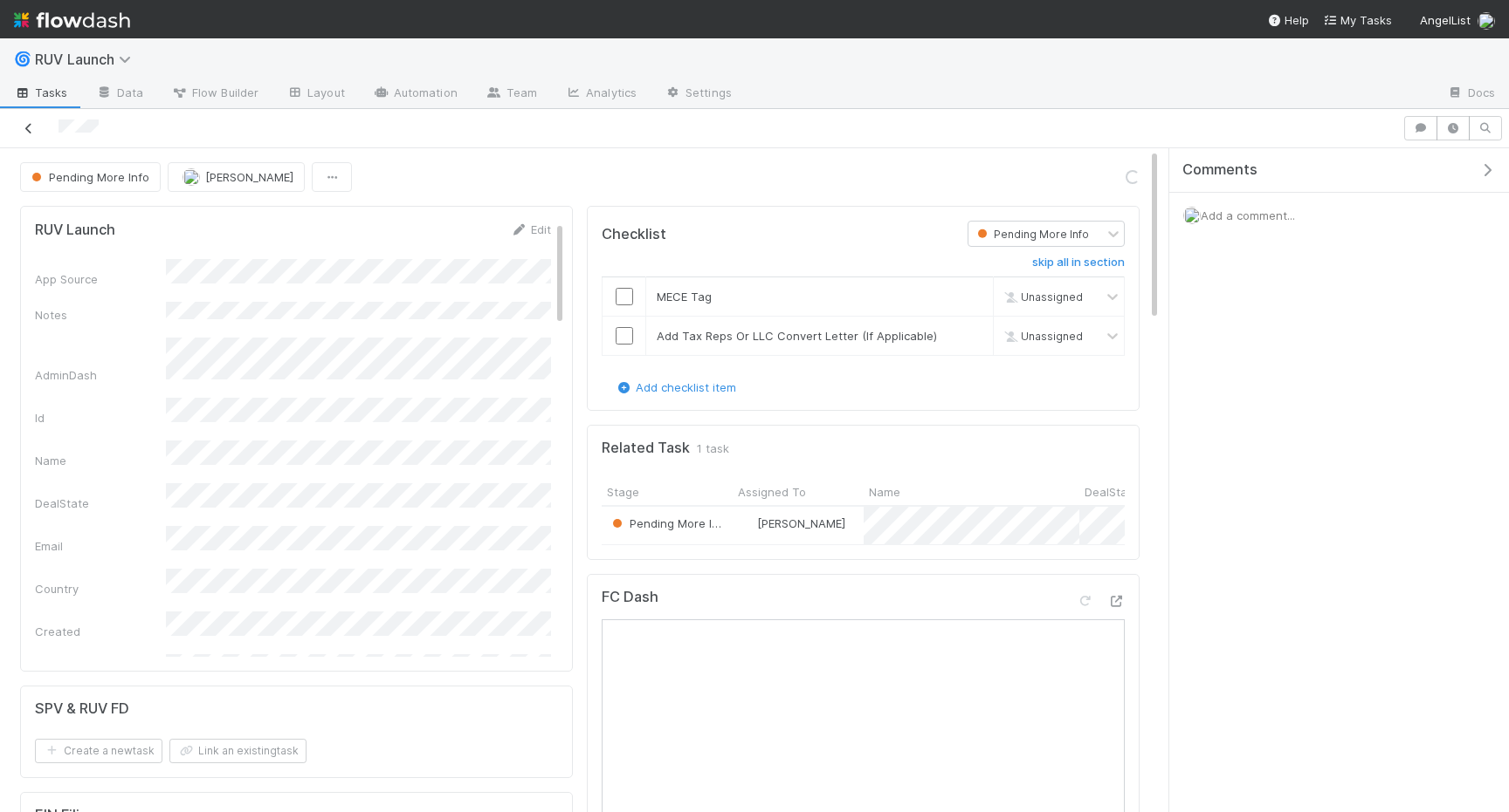
click at [29, 127] on icon at bounding box center [28, 128] width 17 height 11
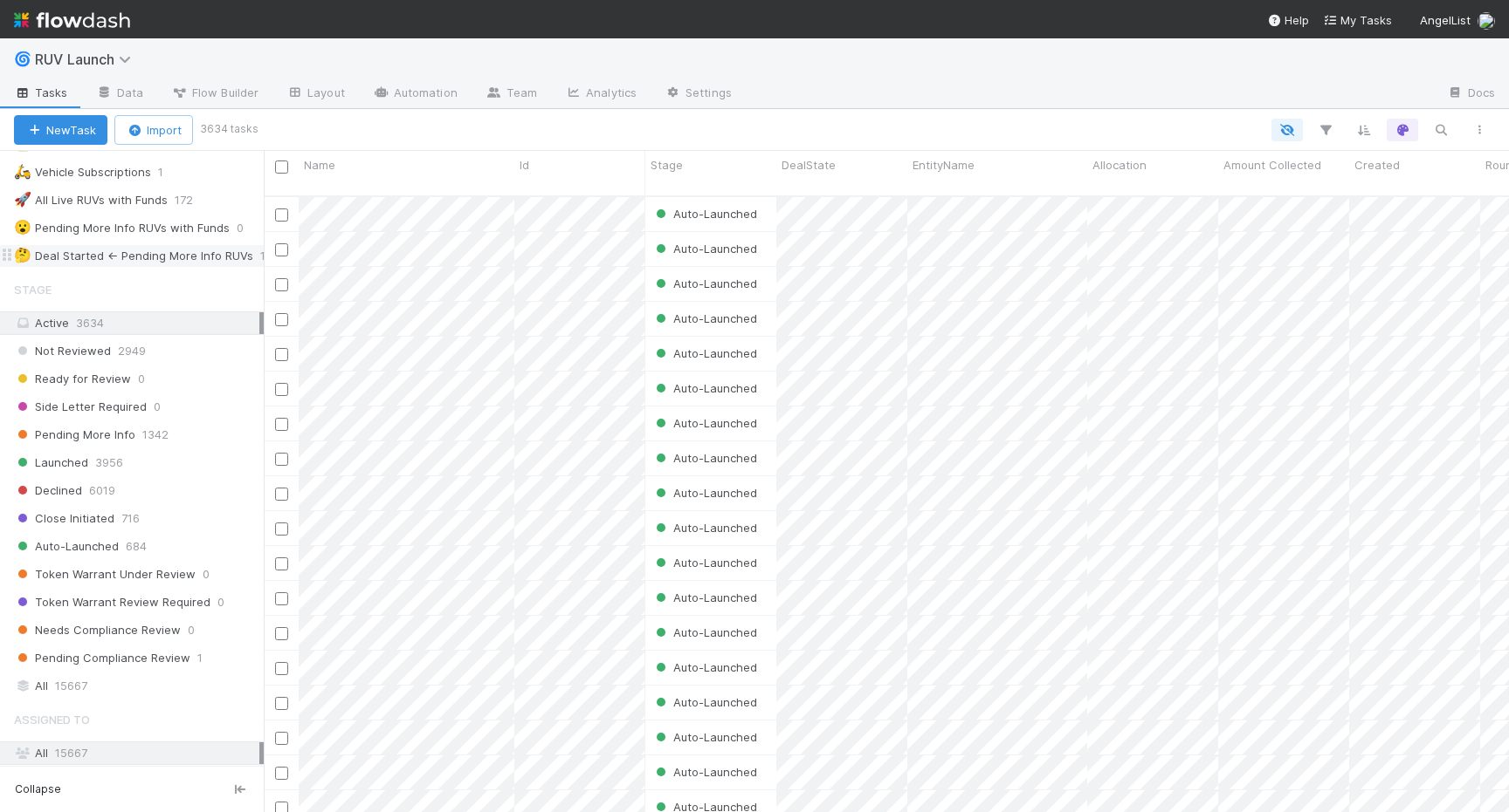
scroll to position [458, 0]
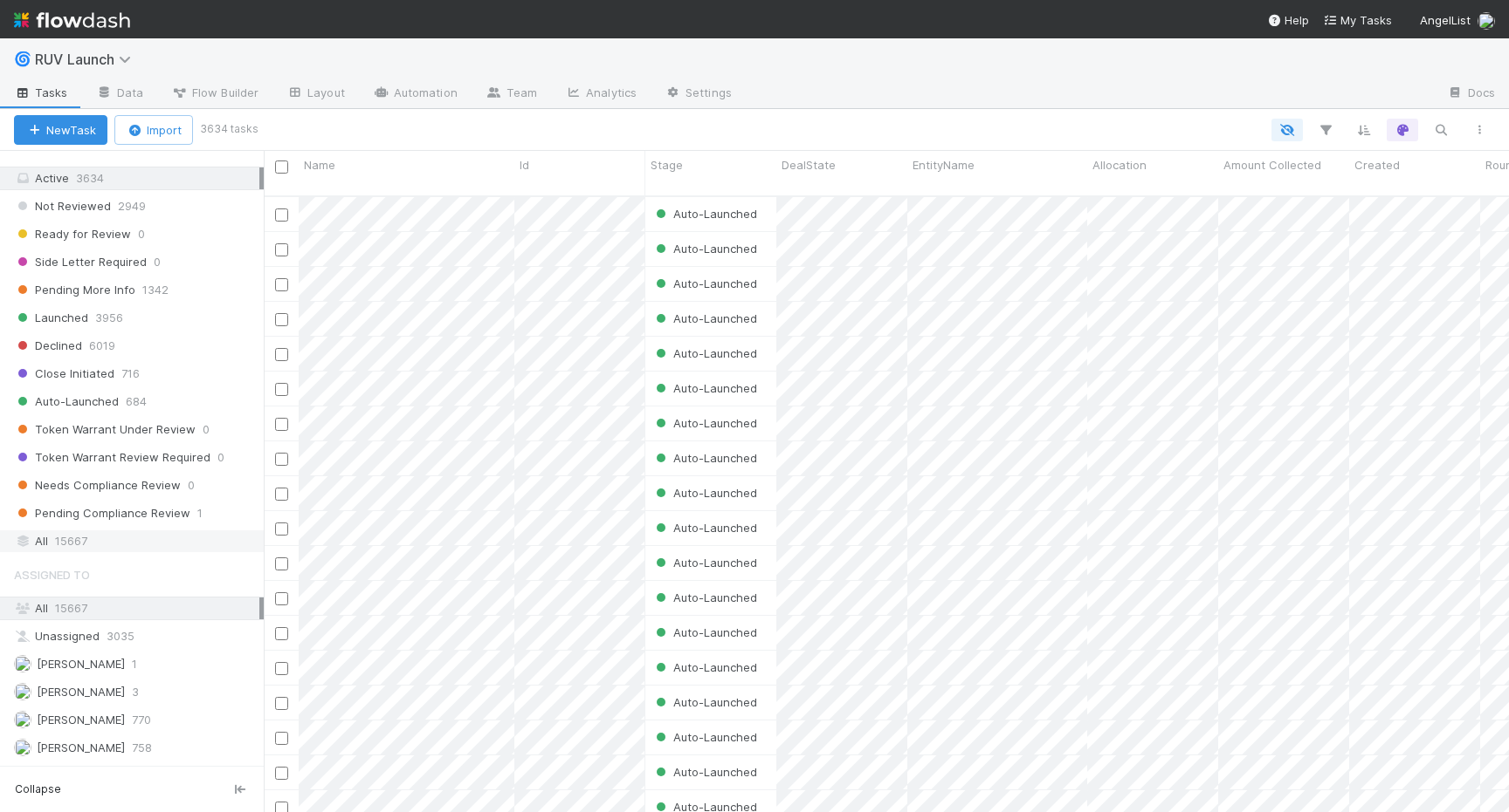
click at [67, 535] on span "15667" at bounding box center [70, 541] width 32 height 22
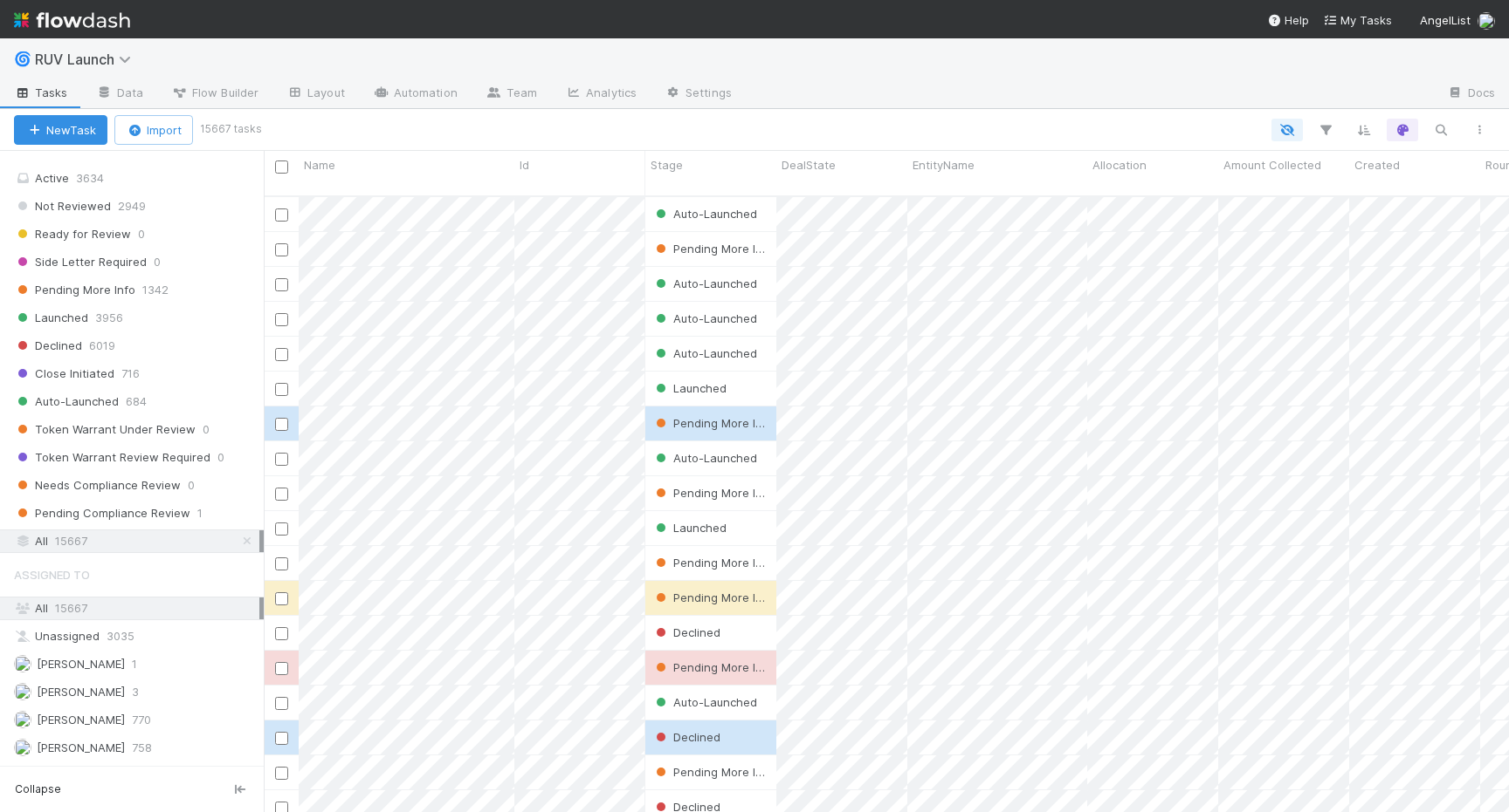
scroll to position [630, 1245]
click at [1440, 128] on icon "button" at bounding box center [1440, 129] width 17 height 15
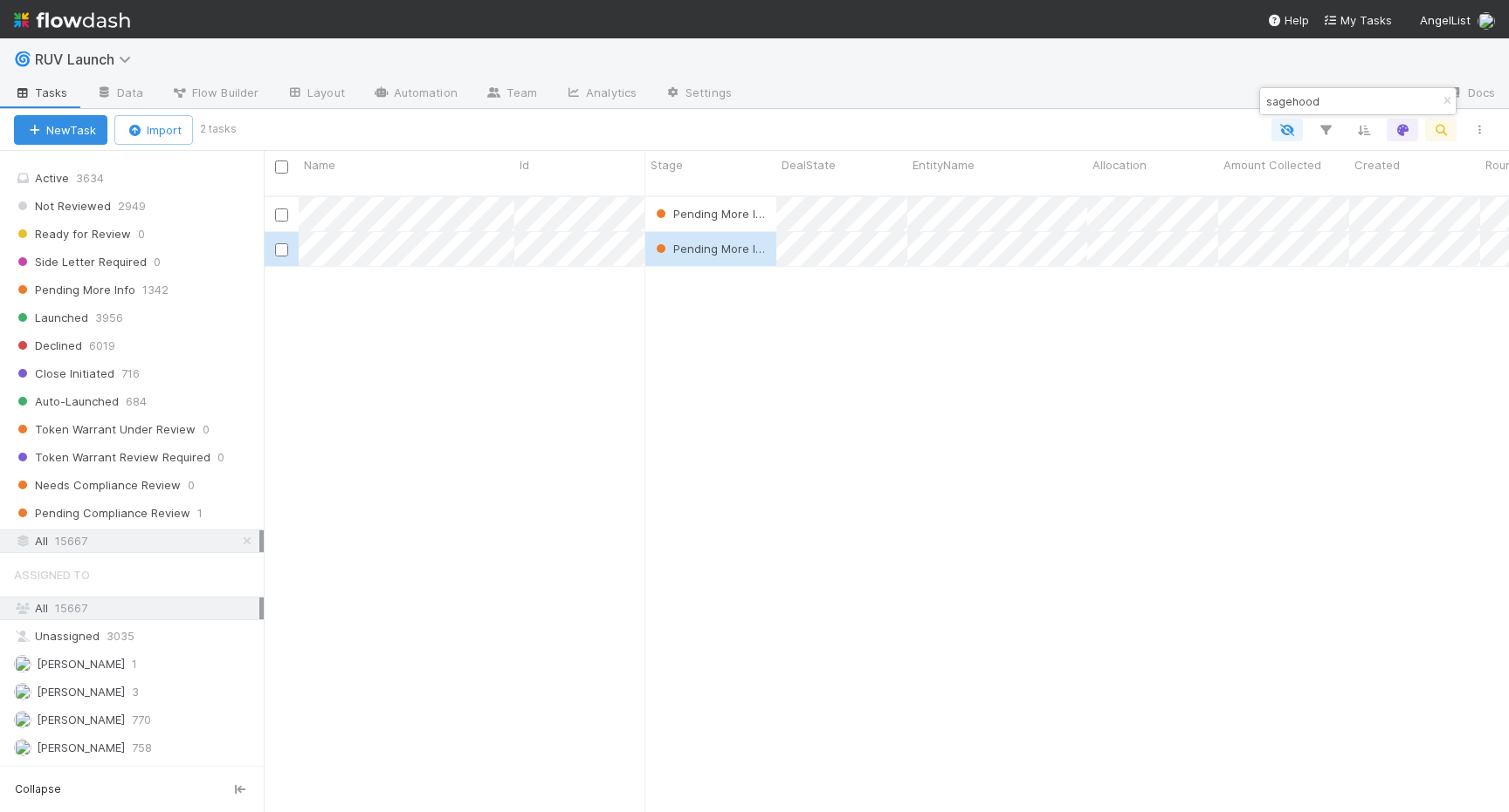
type input "sagehood"
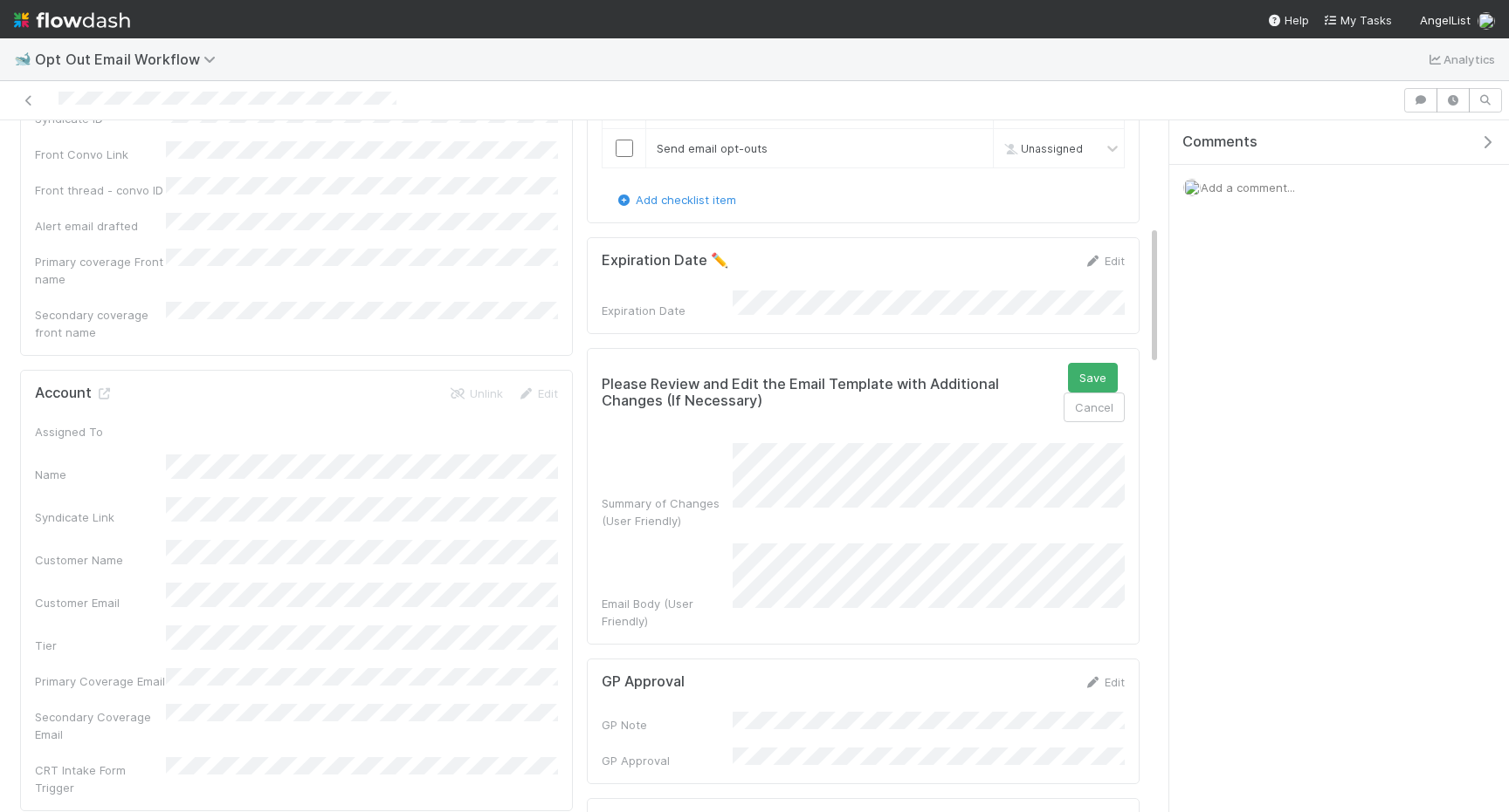
scroll to position [569, 0]
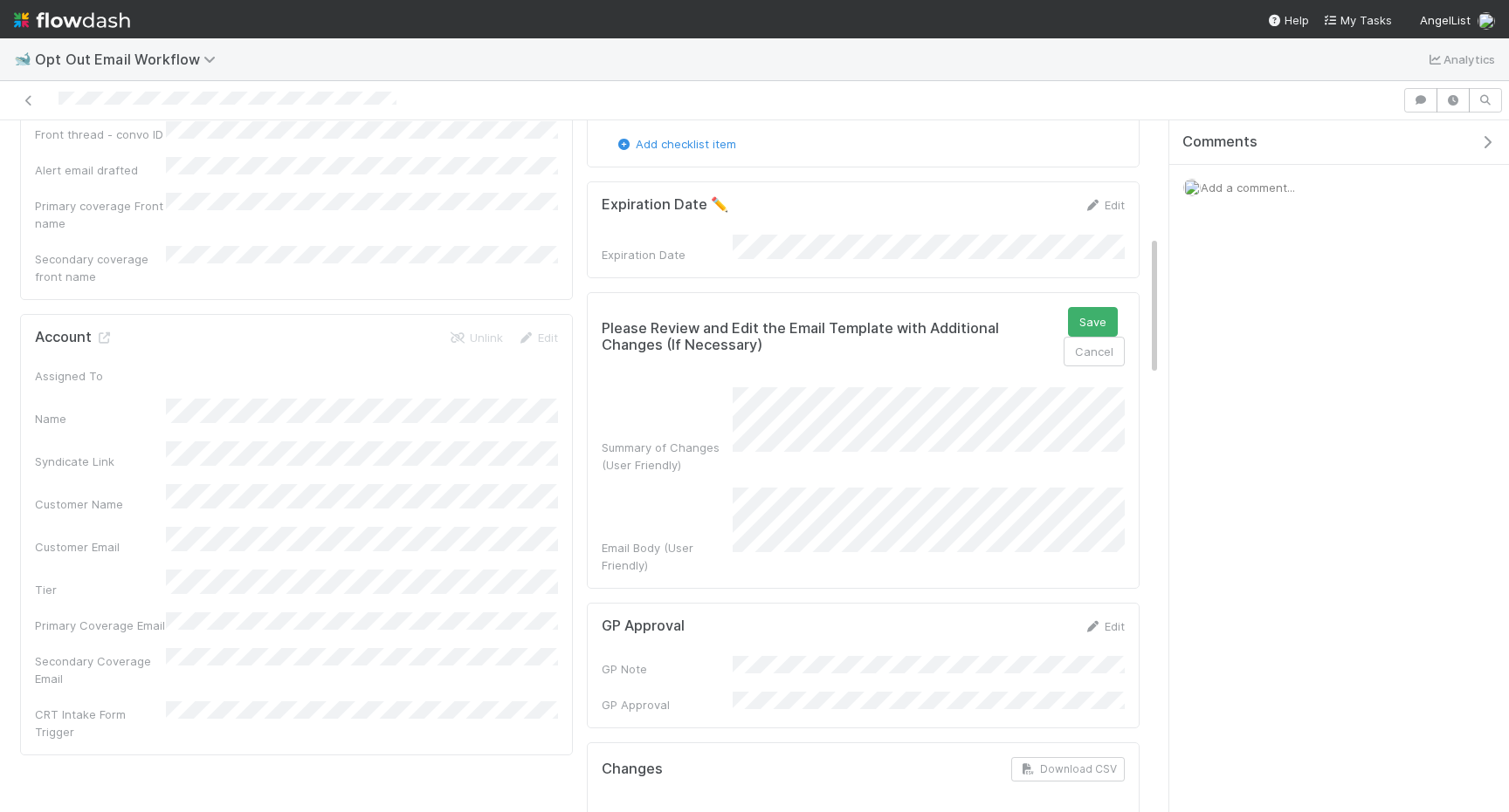
click at [894, 457] on div "Summary of Changes (User Friendly) Email Body (User Friendly)" at bounding box center [863, 480] width 523 height 187
click at [1092, 313] on button "Save" at bounding box center [1092, 322] width 50 height 30
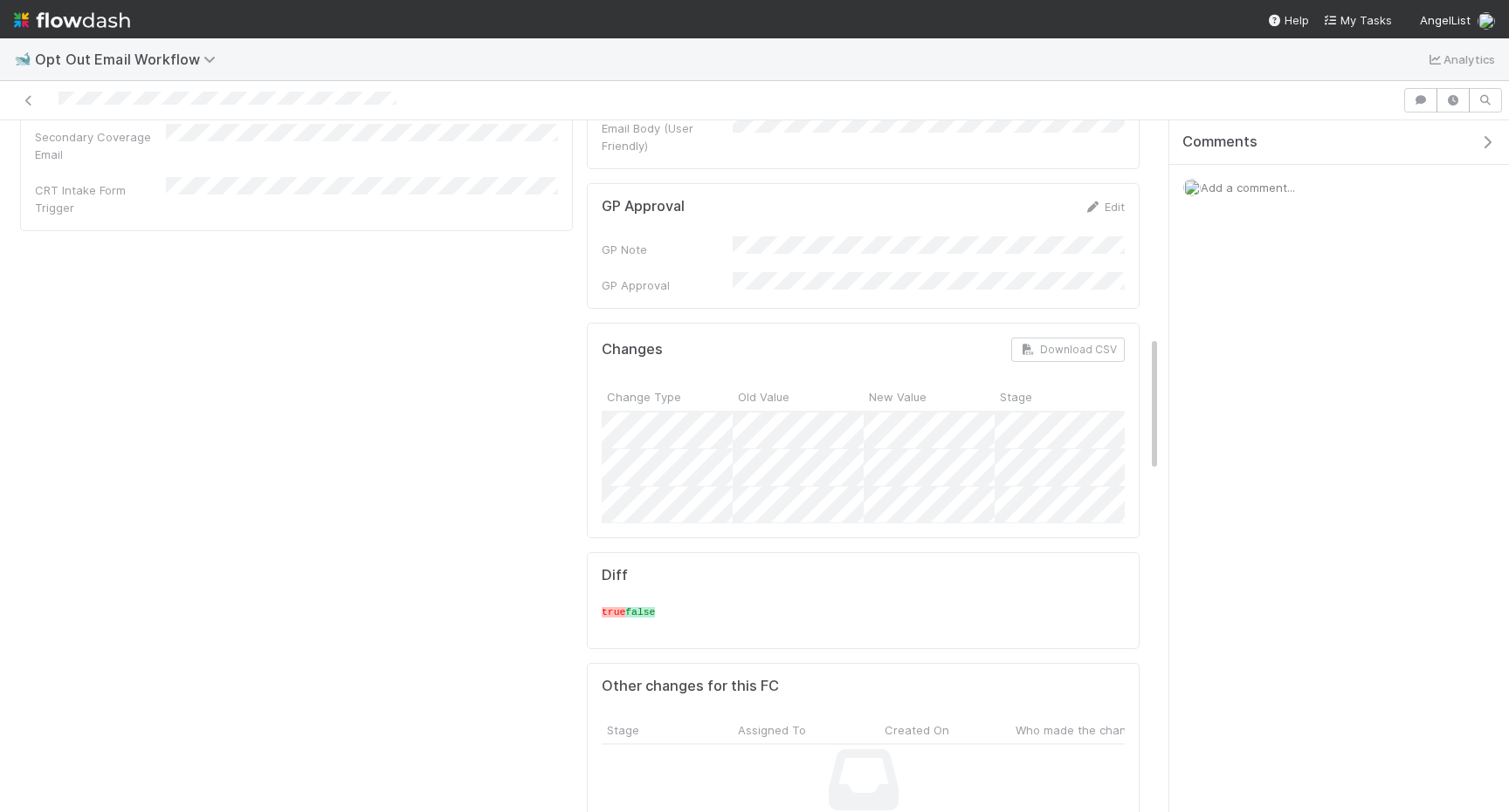
scroll to position [791, 0]
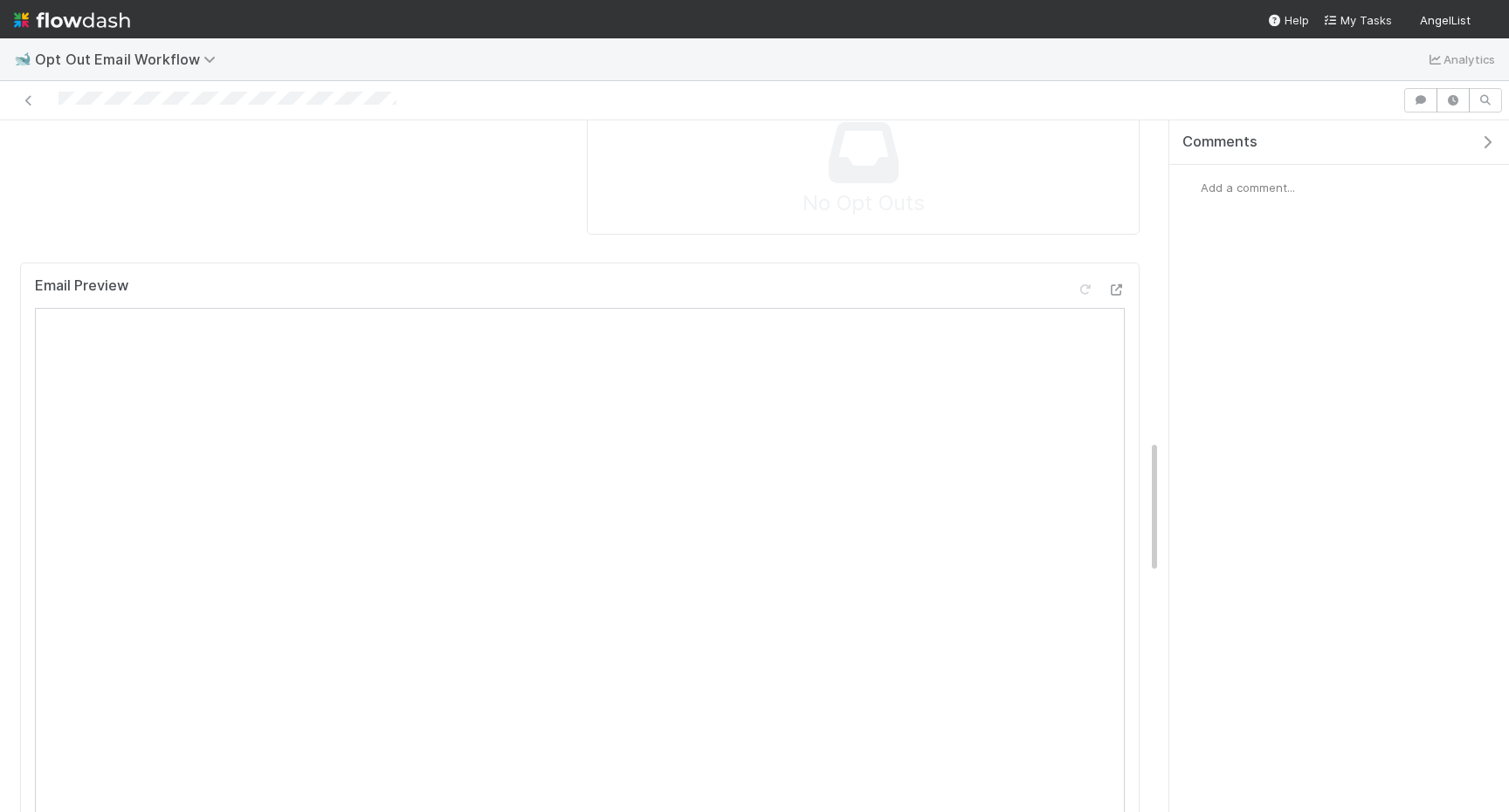
scroll to position [1610, 0]
click at [1113, 388] on div "Email Preview" at bounding box center [579, 404] width 1090 height 31
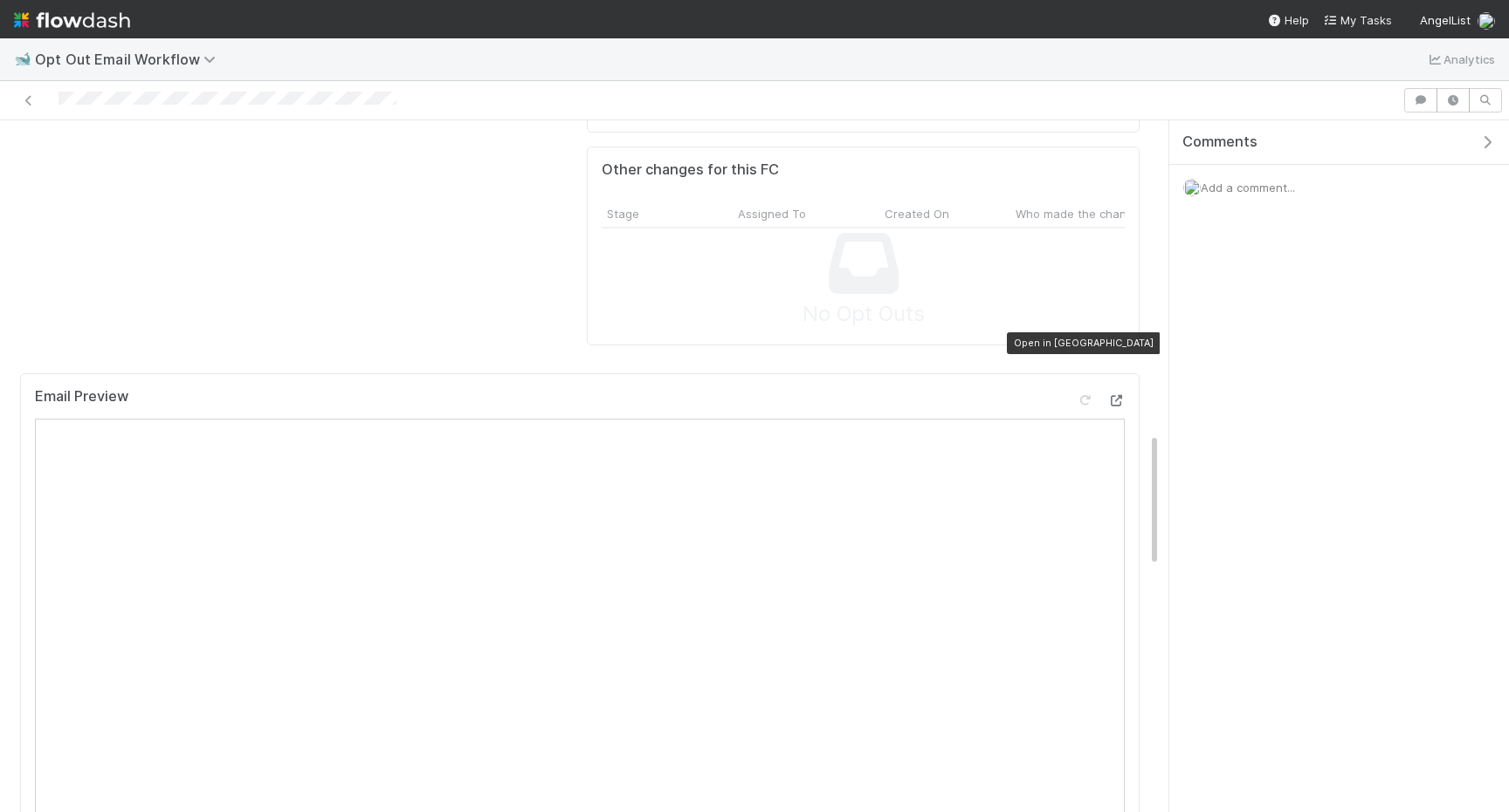
click at [1116, 396] on icon at bounding box center [1115, 401] width 17 height 11
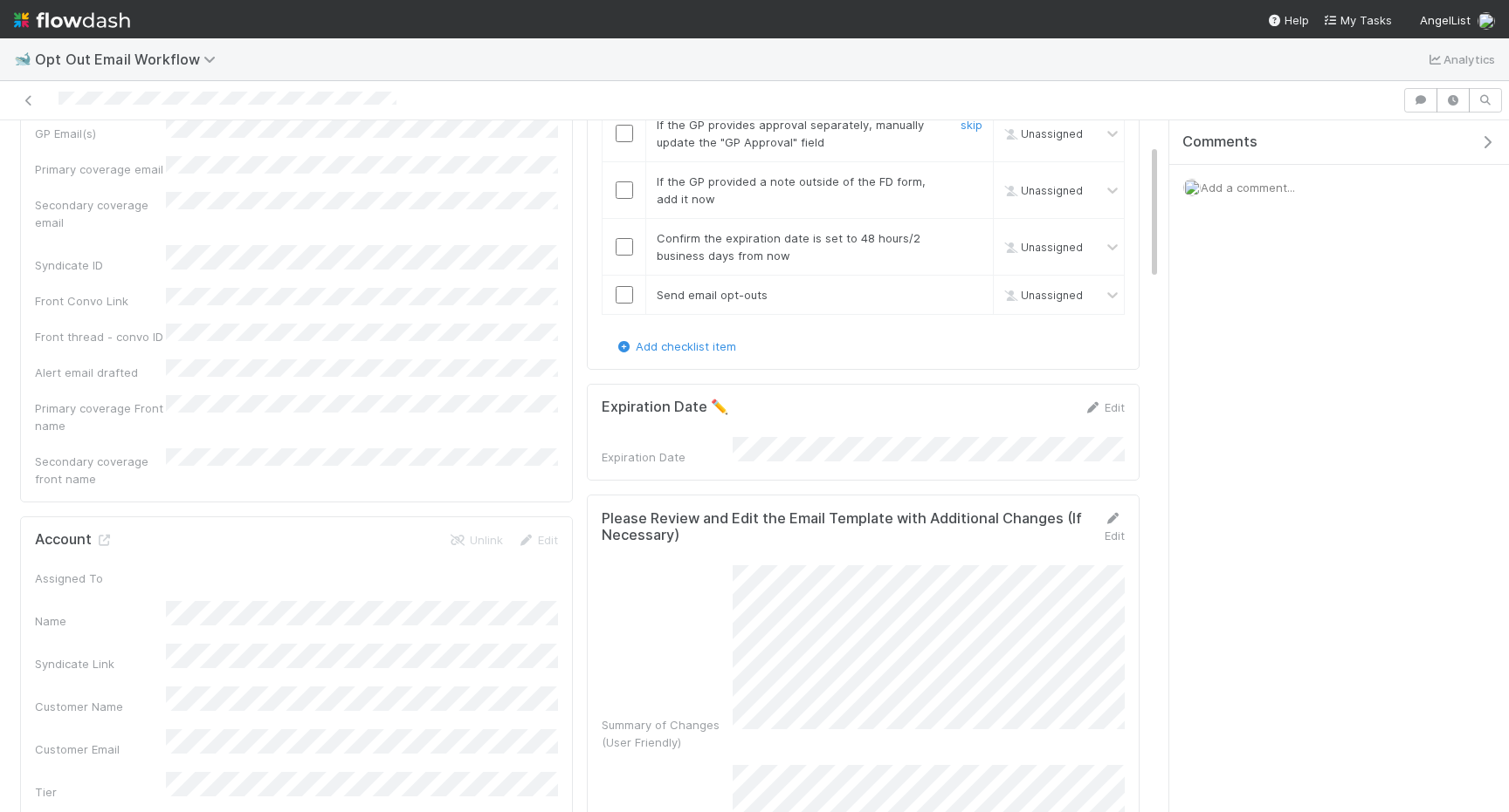
scroll to position [702, 0]
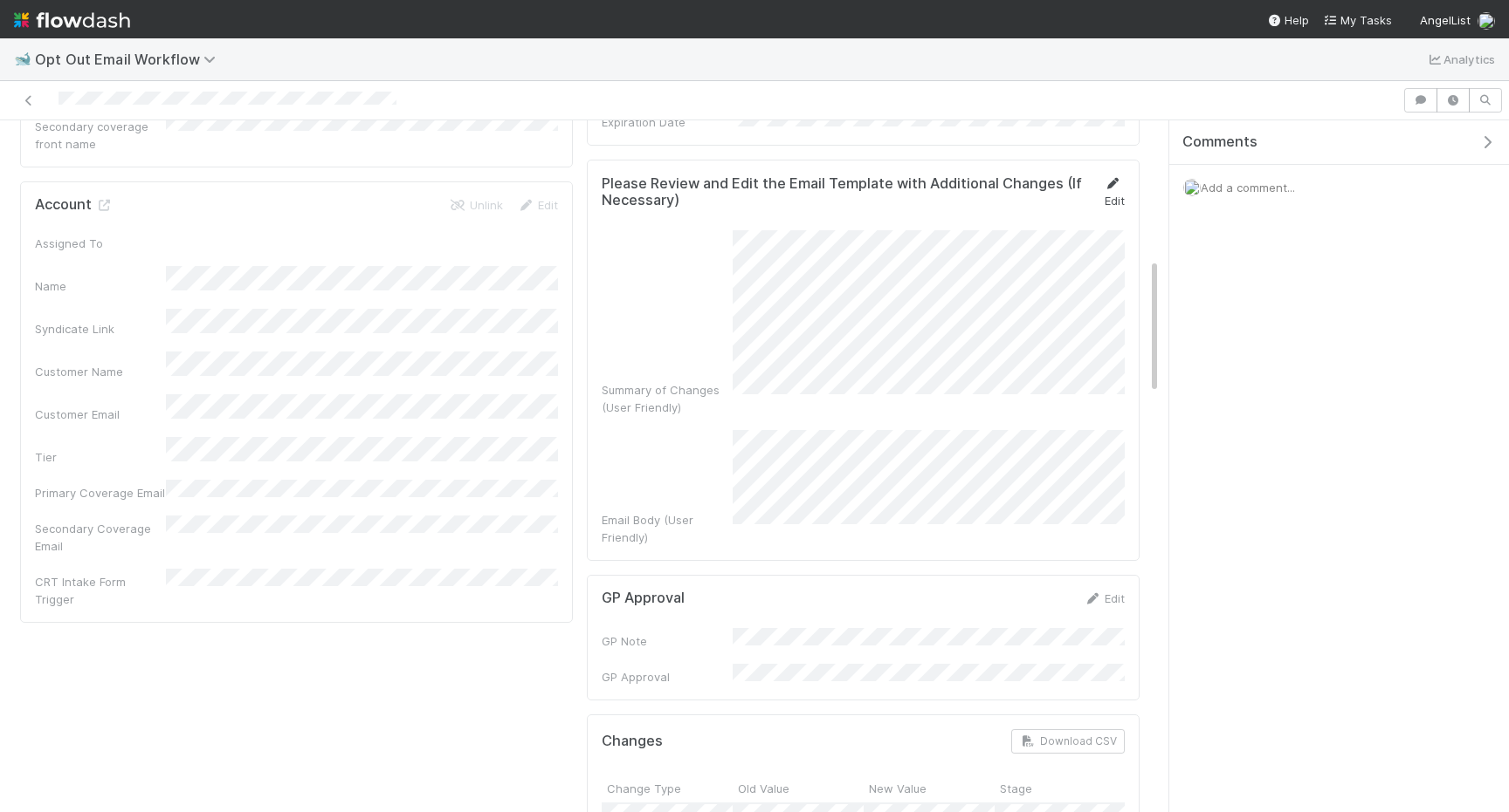
click at [1108, 180] on icon at bounding box center [1111, 183] width 17 height 11
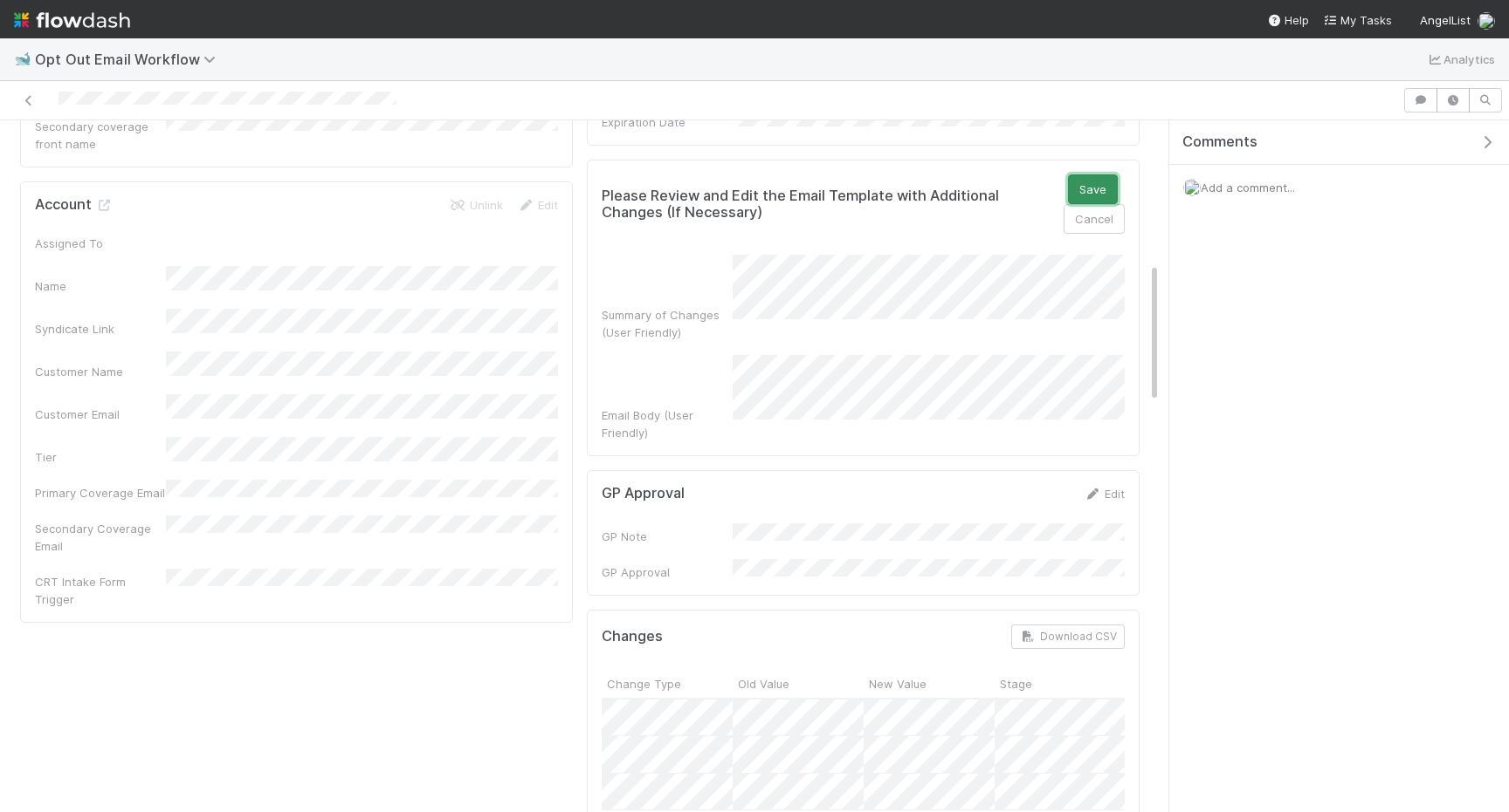
click at [1085, 180] on button "Save" at bounding box center [1092, 190] width 50 height 30
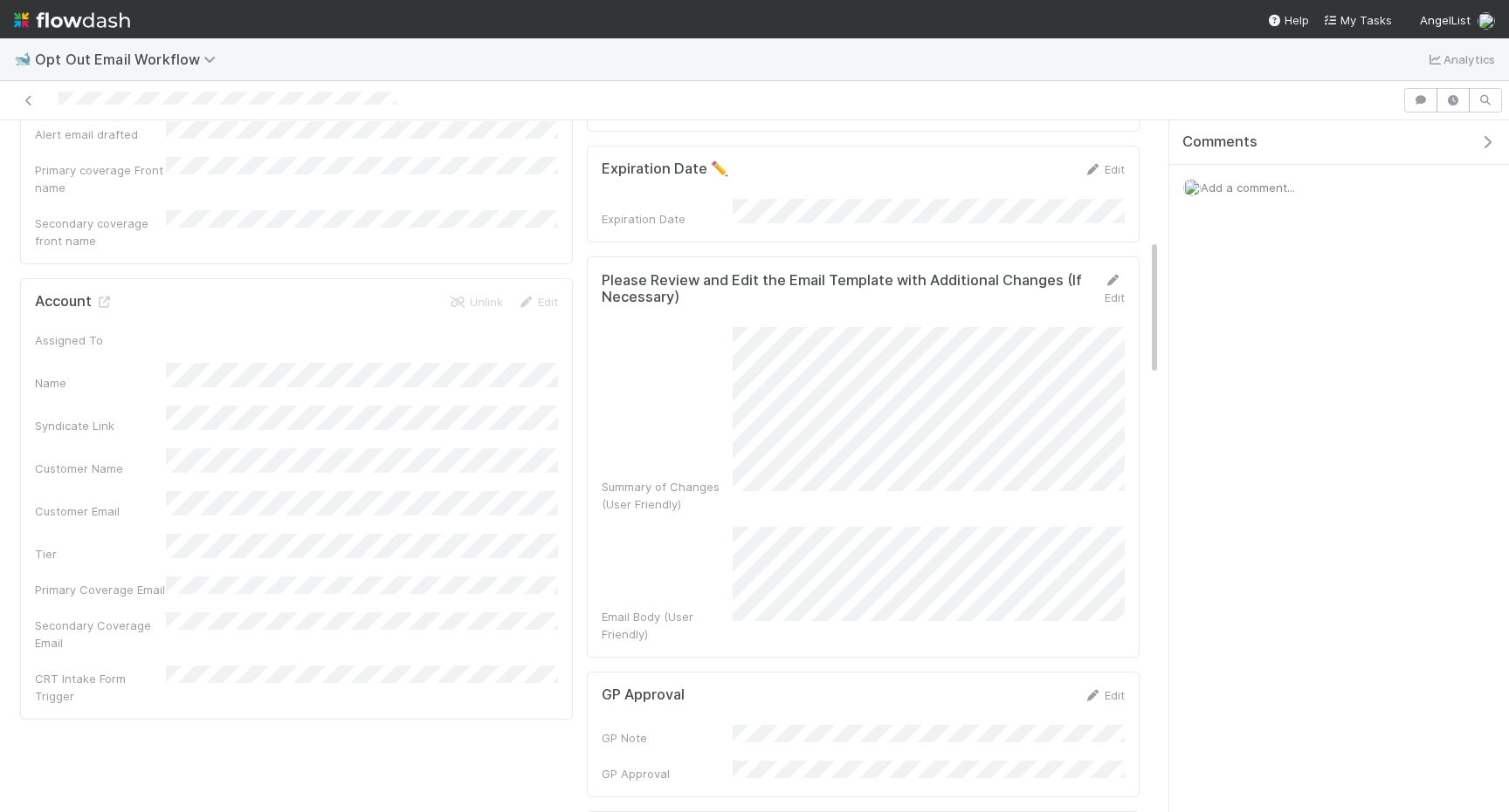
scroll to position [607, 0]
click at [1112, 273] on icon at bounding box center [1111, 279] width 17 height 11
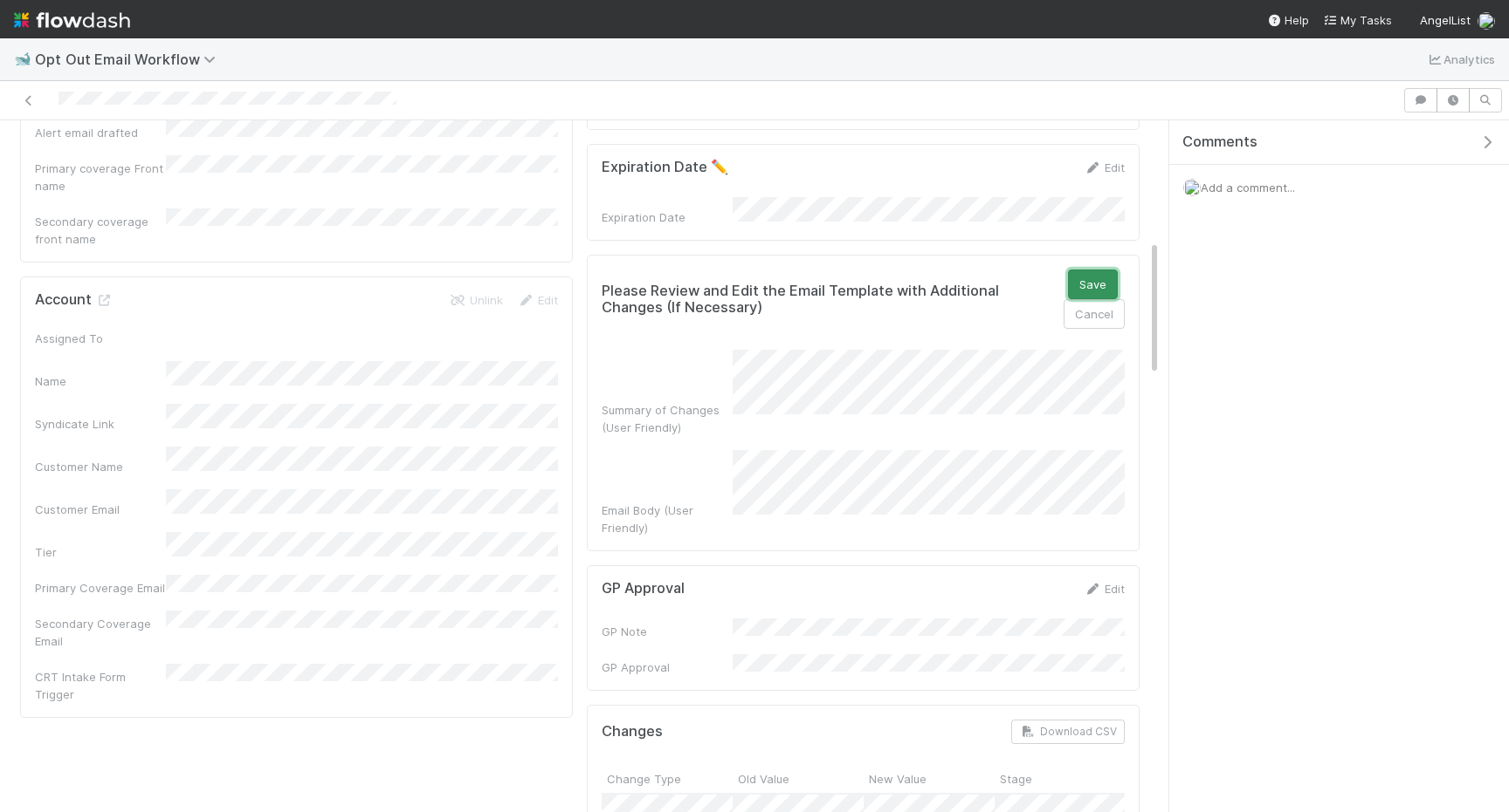
click at [1104, 278] on button "Save" at bounding box center [1092, 284] width 50 height 30
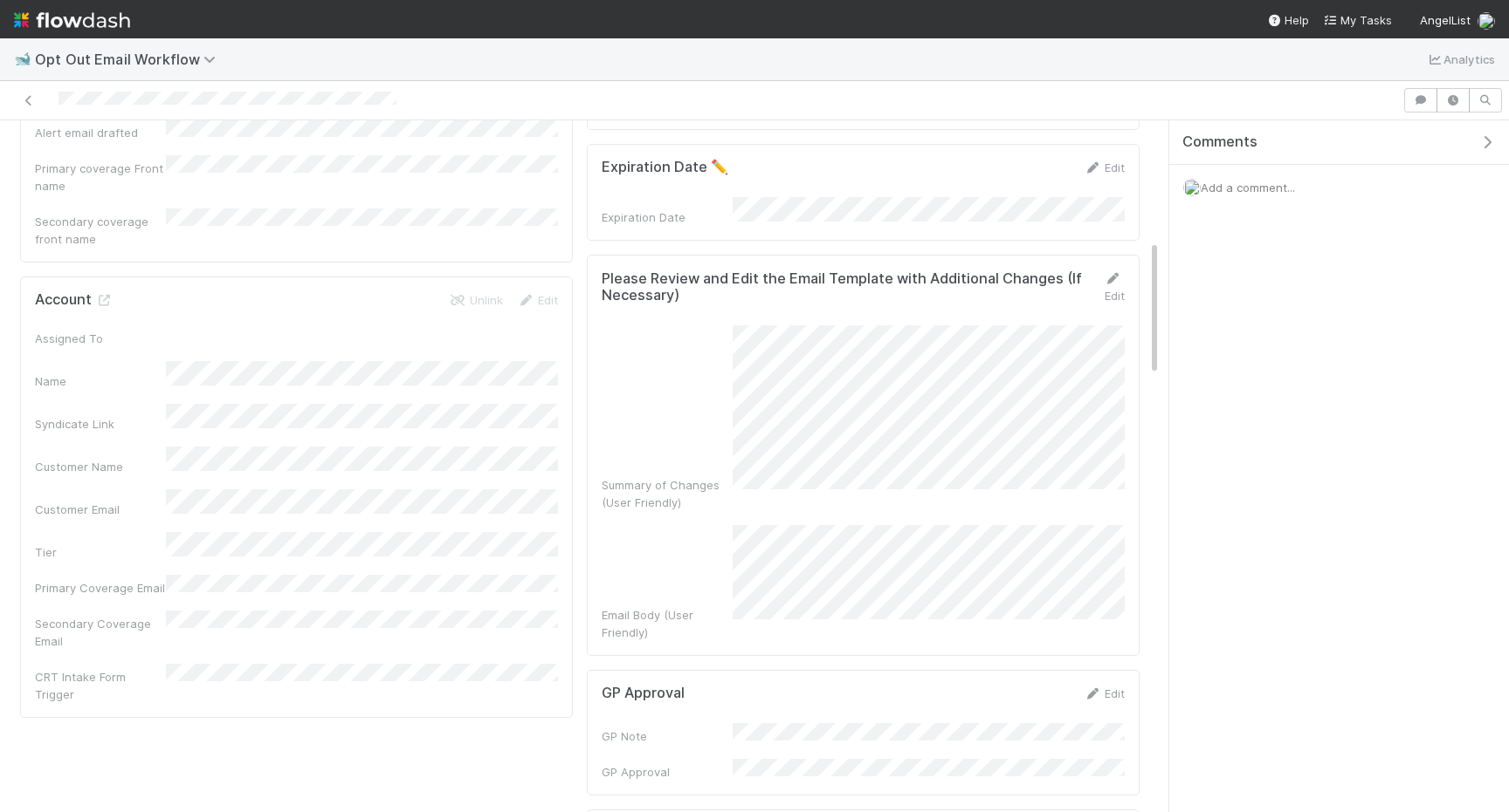
click at [1230, 315] on div "Comments Add a comment..." at bounding box center [1338, 466] width 339 height 692
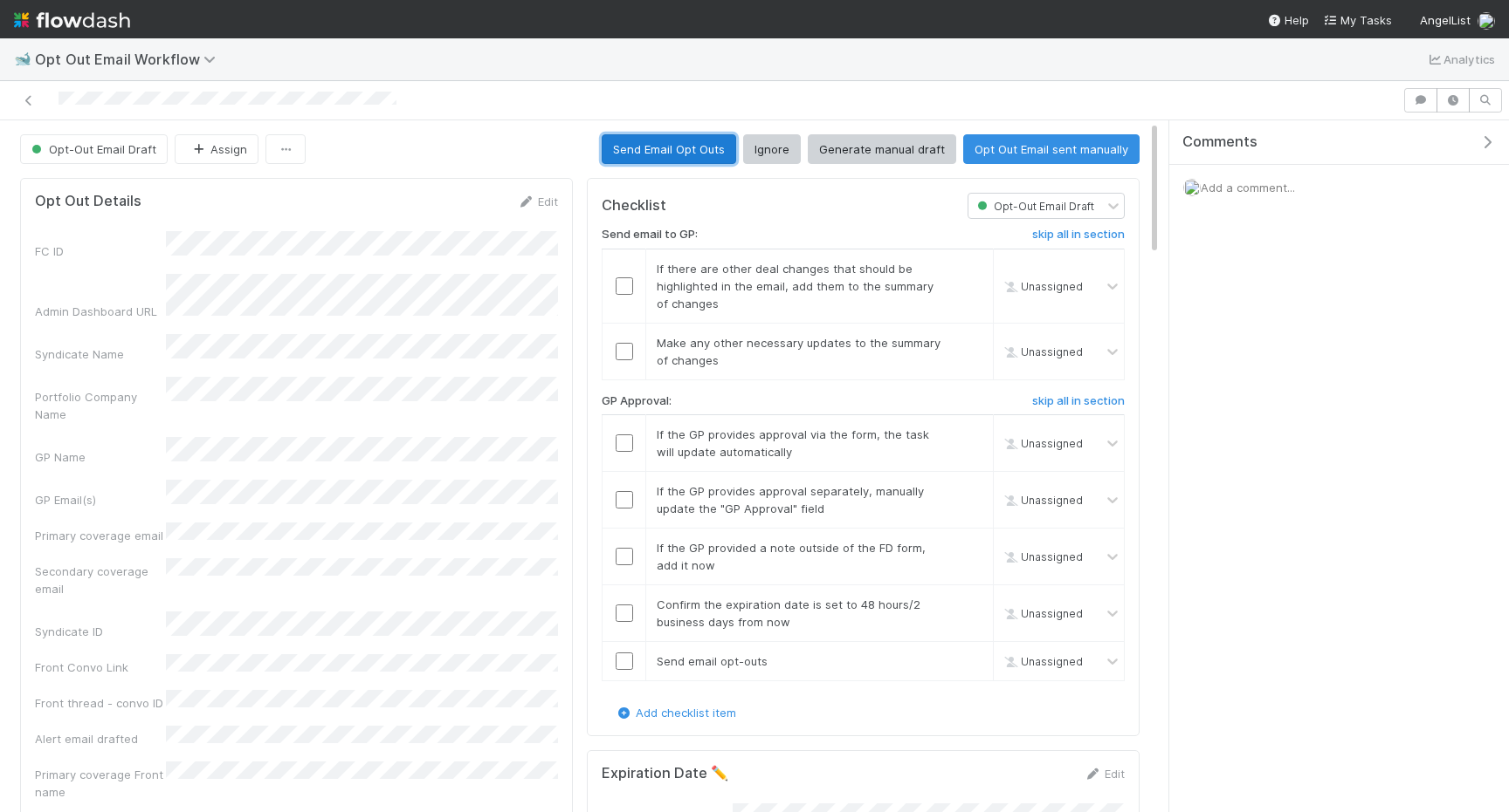
click at [660, 136] on button "Send Email Opt Outs" at bounding box center [668, 149] width 134 height 30
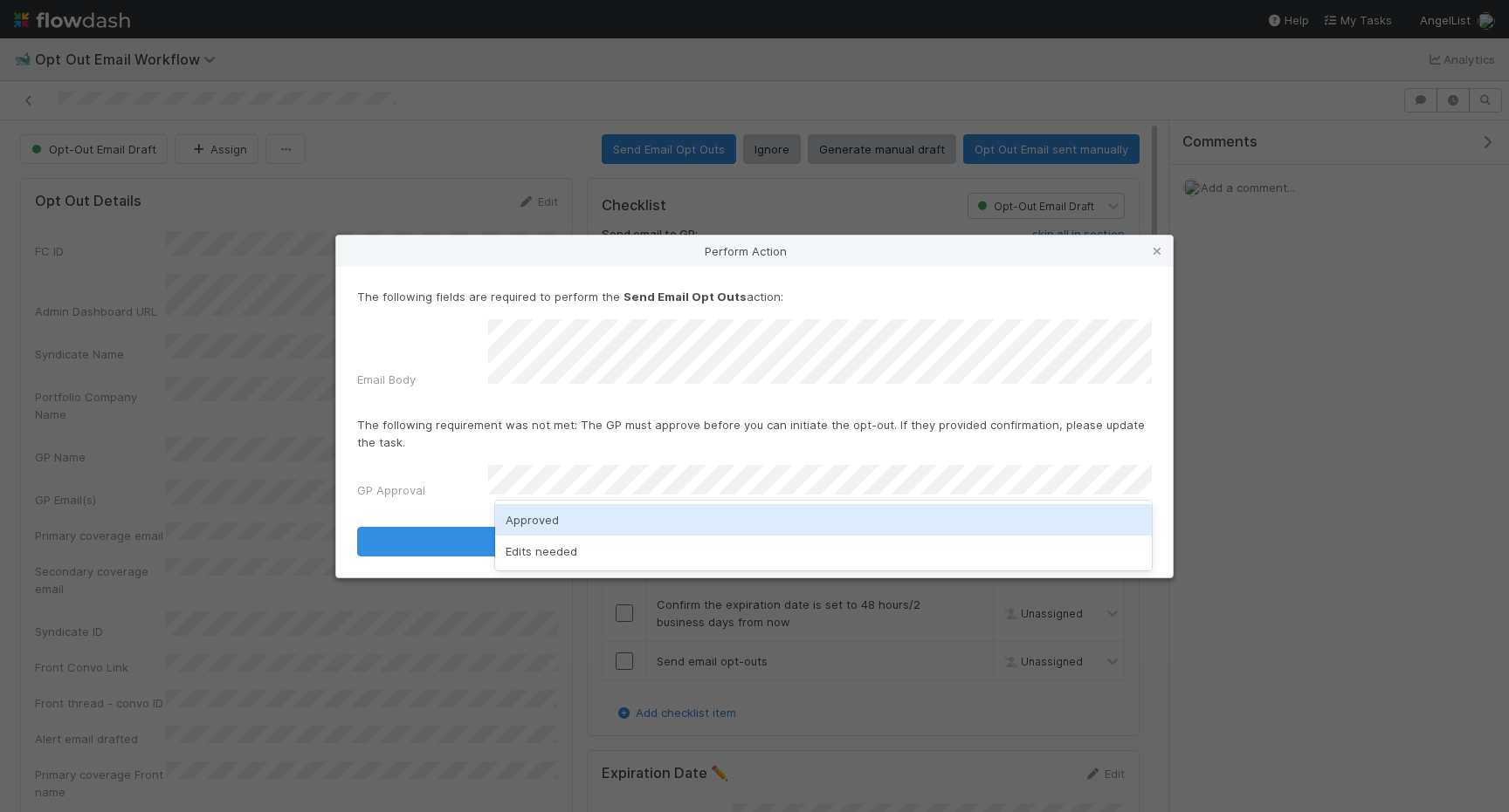
click at [562, 520] on div "Approved" at bounding box center [823, 519] width 656 height 31
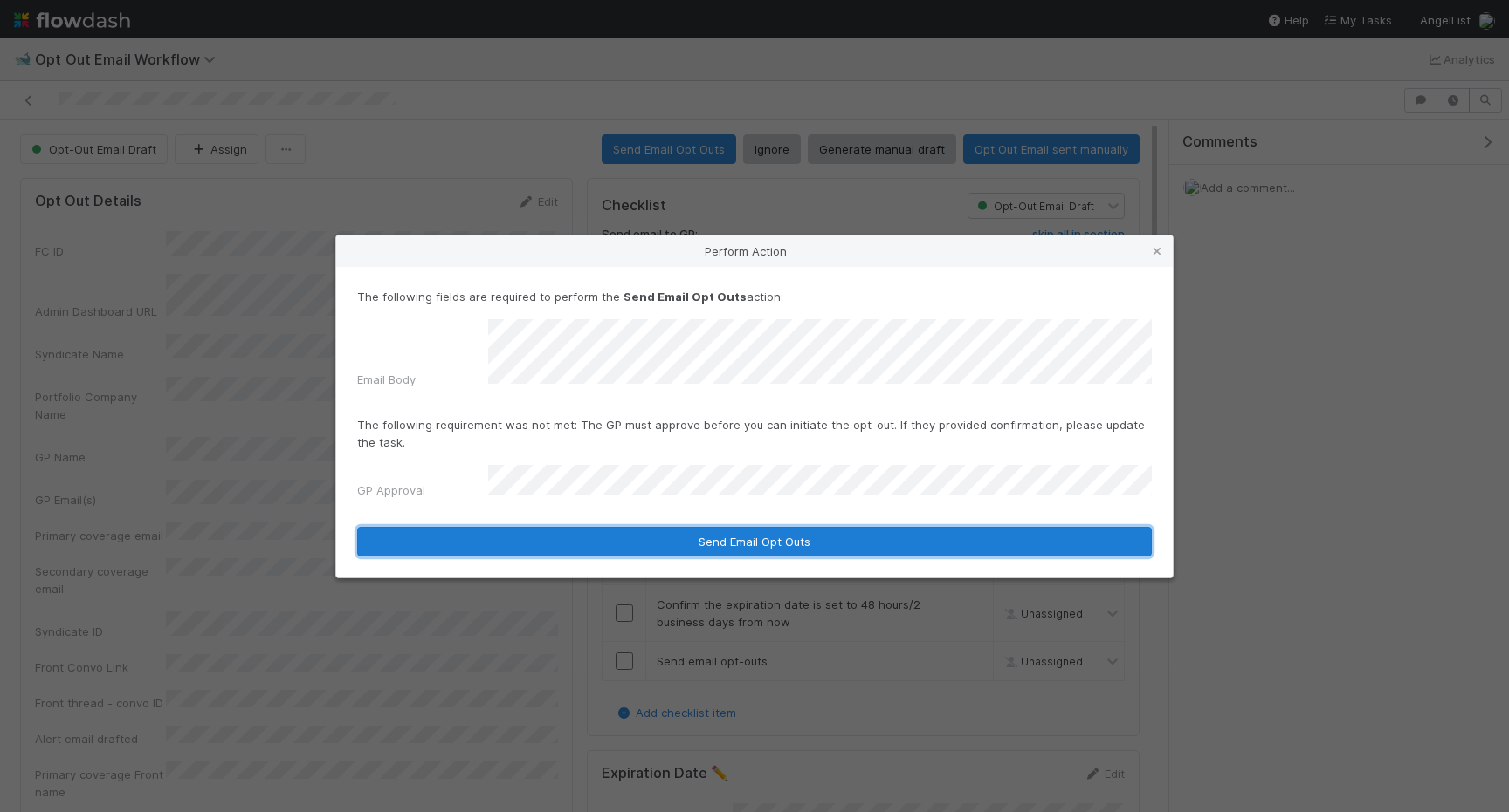
click at [562, 527] on button "Send Email Opt Outs" at bounding box center [754, 541] width 794 height 30
